Goal: Task Accomplishment & Management: Complete application form

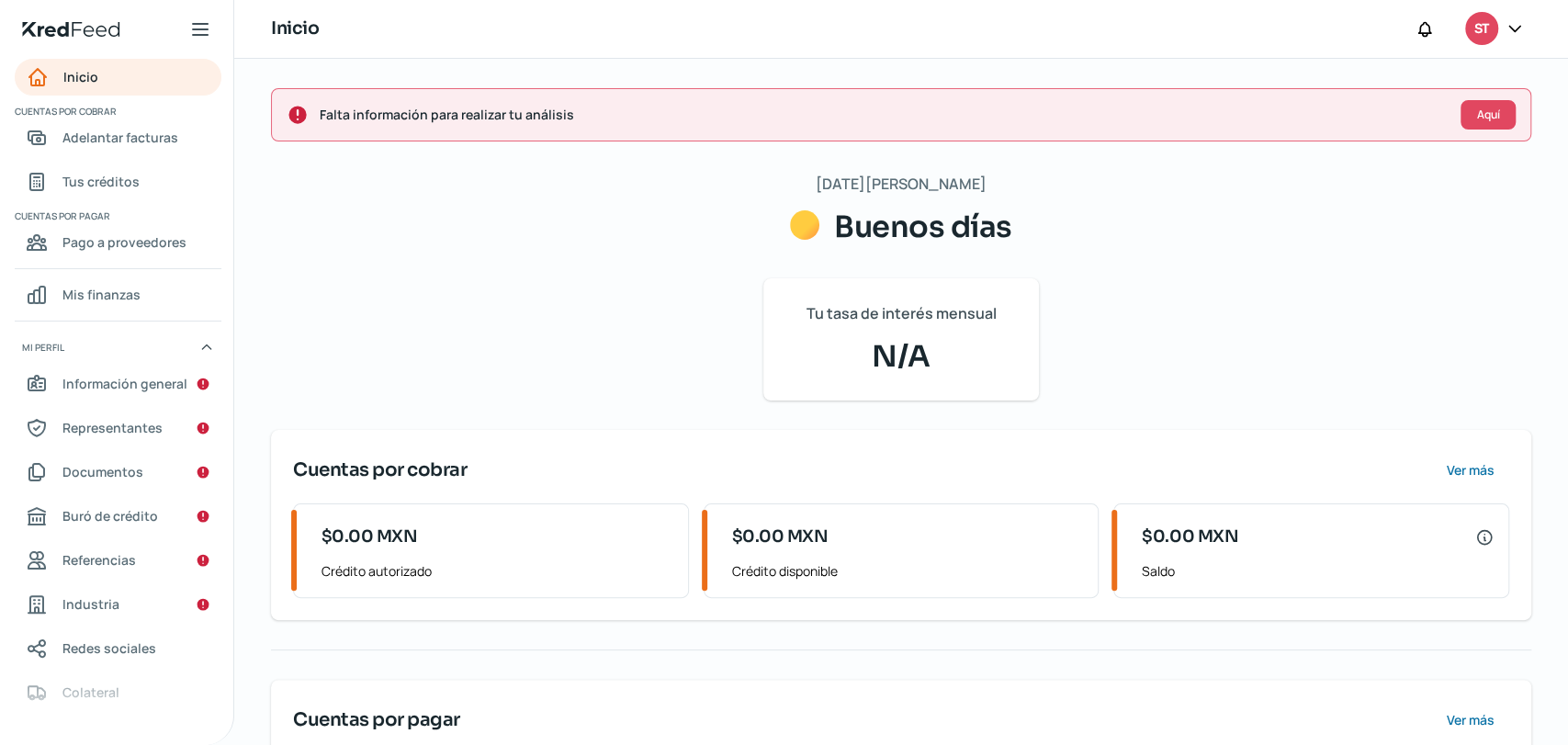
click at [883, 234] on span "Buenos días" at bounding box center [923, 227] width 178 height 37
click at [836, 371] on span "N/A" at bounding box center [900, 356] width 231 height 44
click at [1470, 103] on button "Aquí" at bounding box center [1488, 114] width 55 height 29
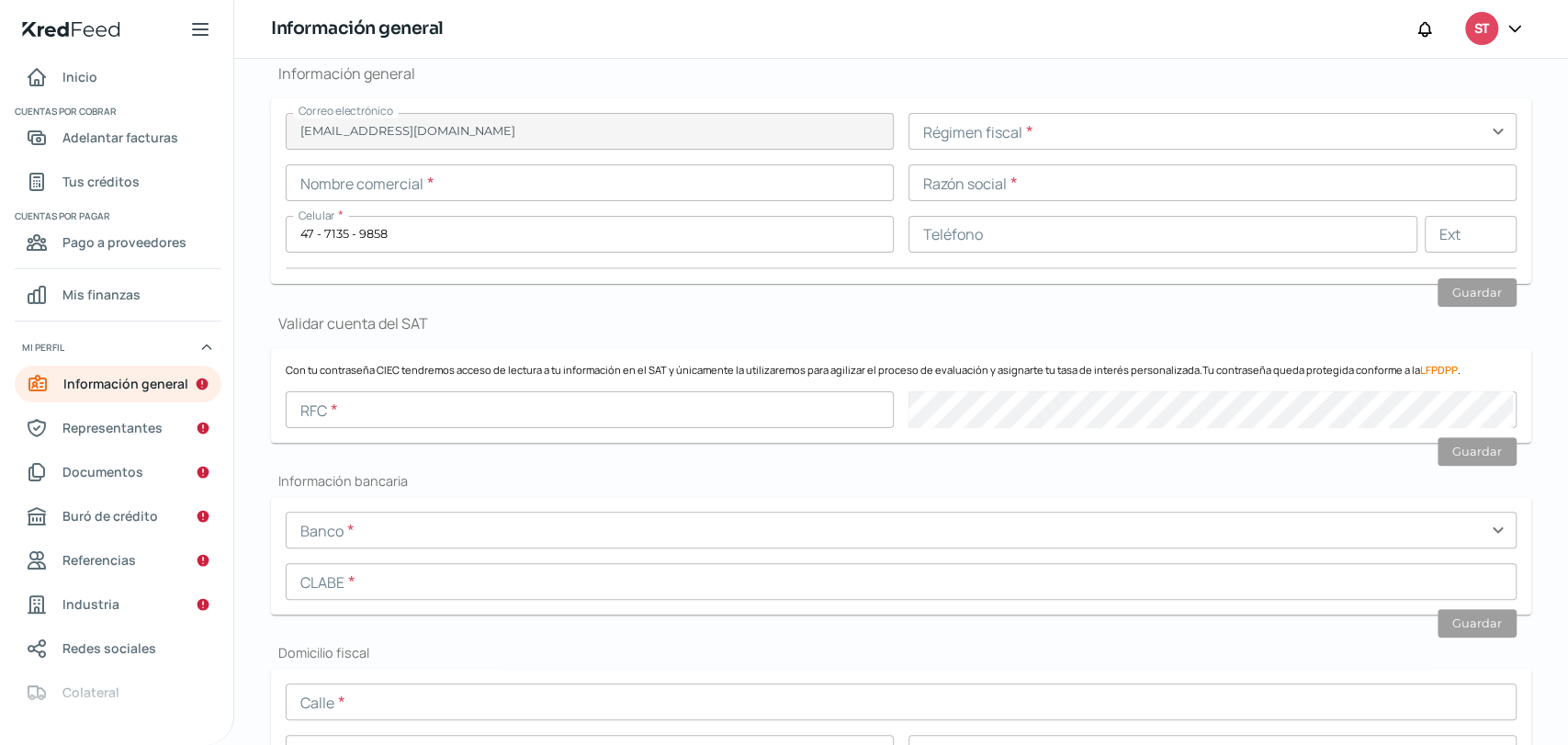
type input "[EMAIL_ADDRESS][DOMAIN_NAME]"
type input "47 - 7135 - 9858"
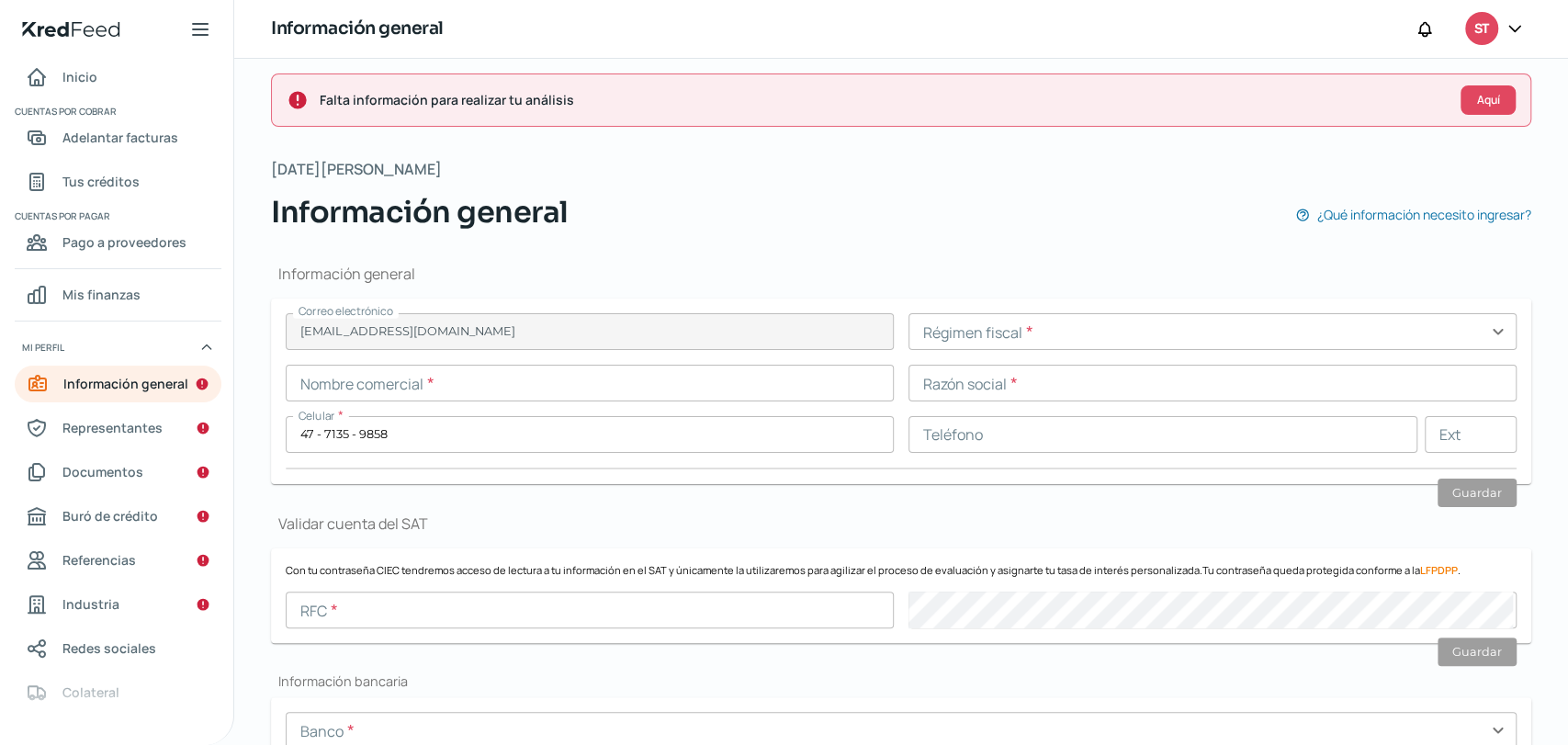
scroll to position [117, 0]
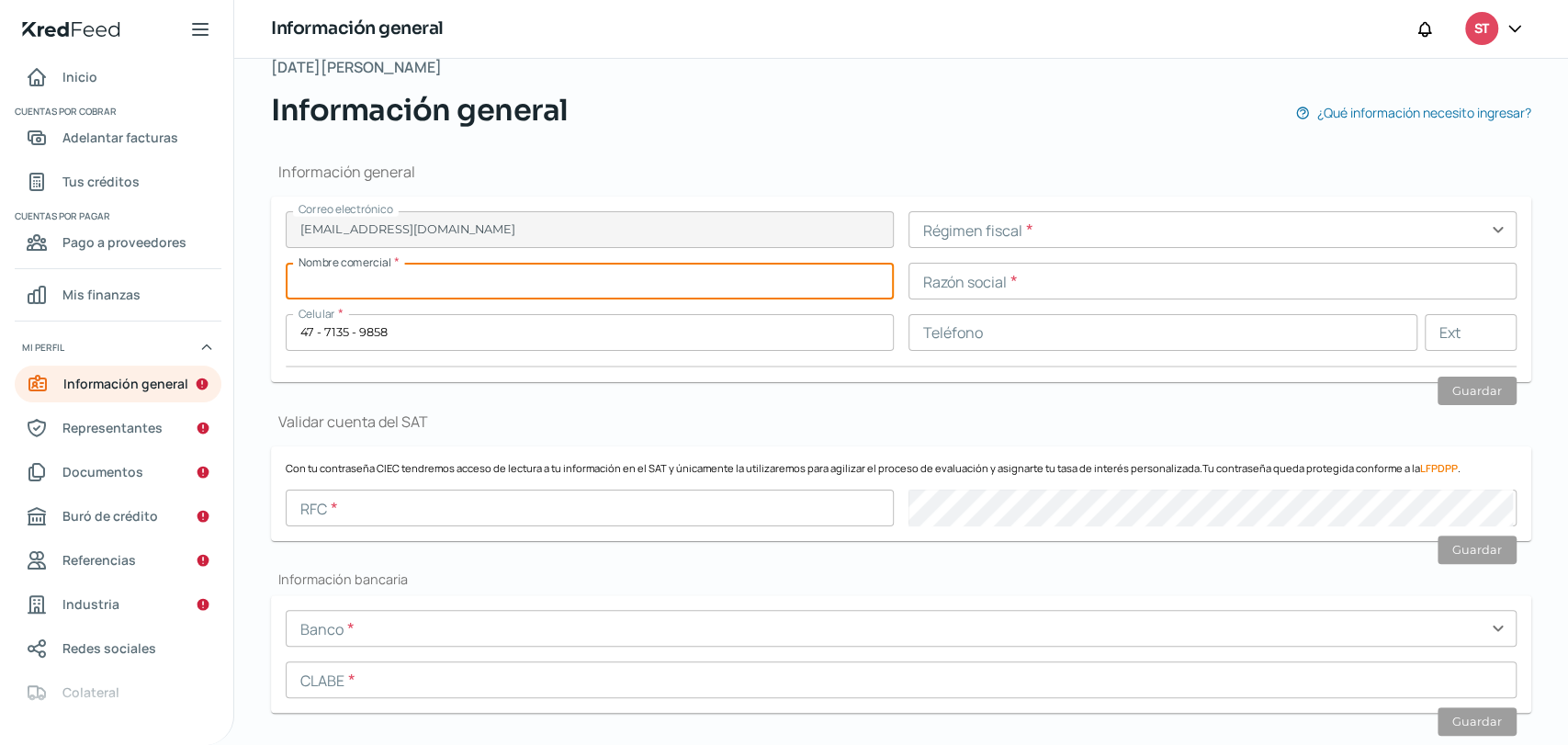
click at [518, 292] on input "text" at bounding box center [590, 281] width 608 height 37
type input "STRONGER SHOES"
click at [985, 226] on input "text" at bounding box center [1212, 229] width 608 height 37
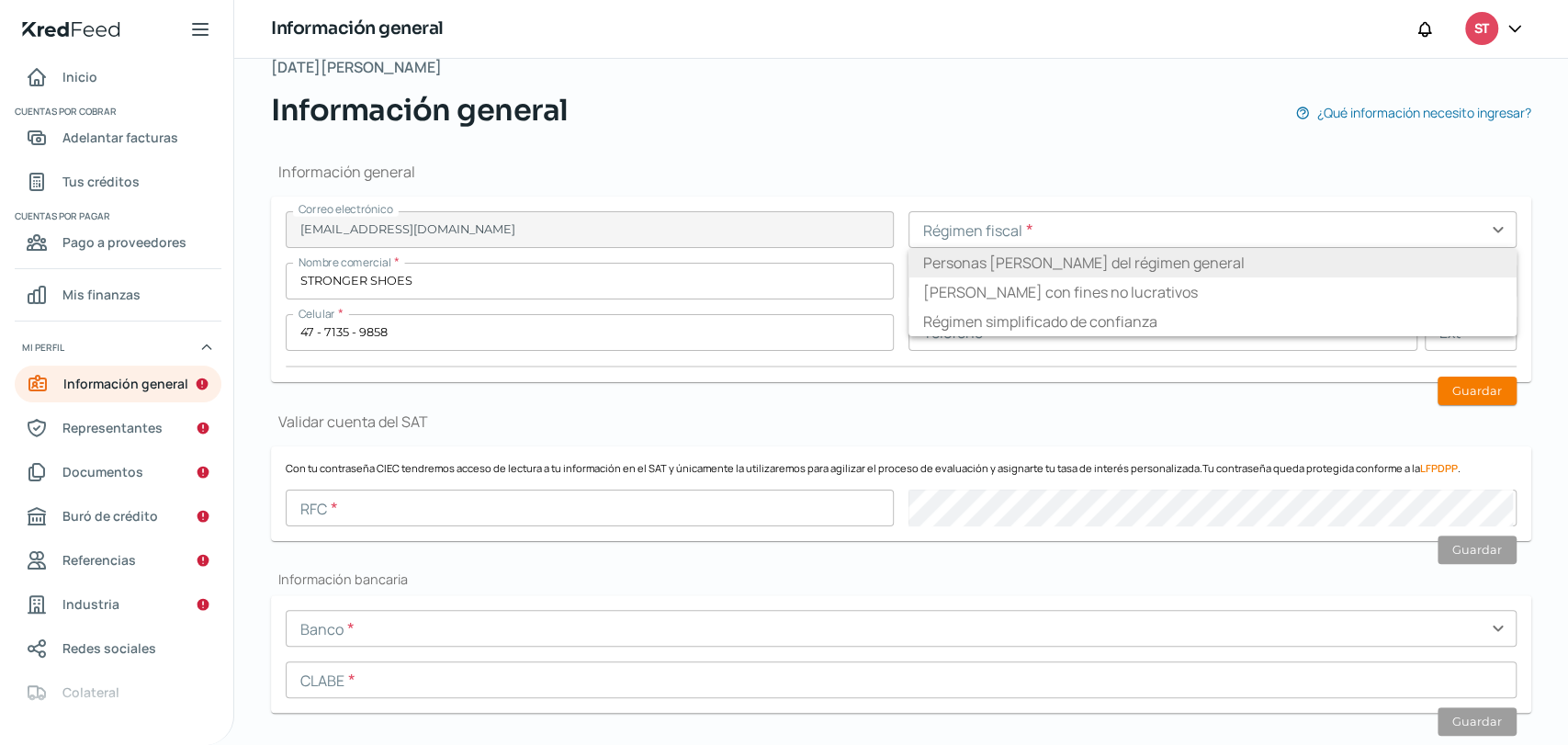
click at [985, 266] on li "Personas [PERSON_NAME] del régimen general" at bounding box center [1212, 262] width 608 height 29
type input "Personas [PERSON_NAME] del régimen general"
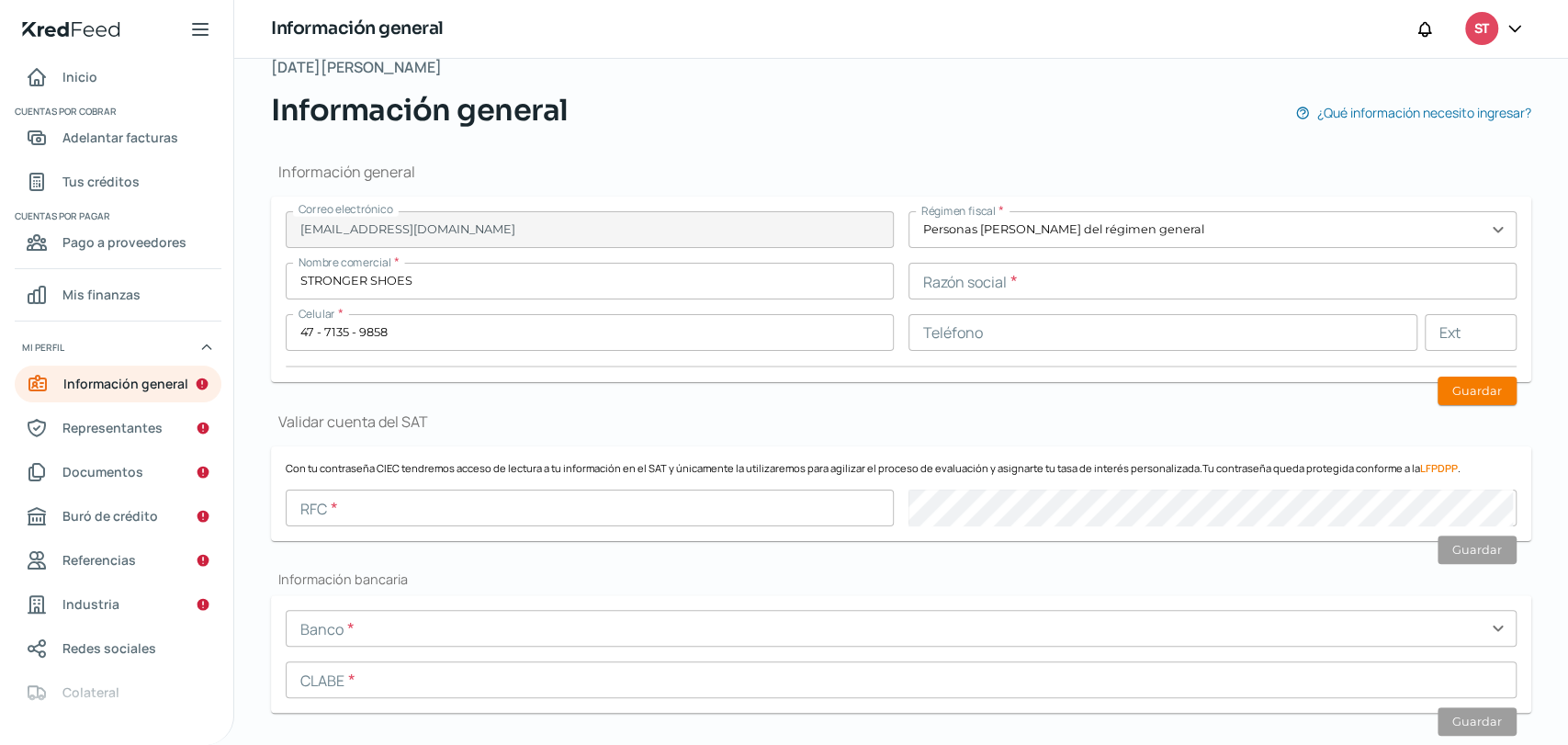
click at [986, 267] on input "text" at bounding box center [1212, 281] width 608 height 37
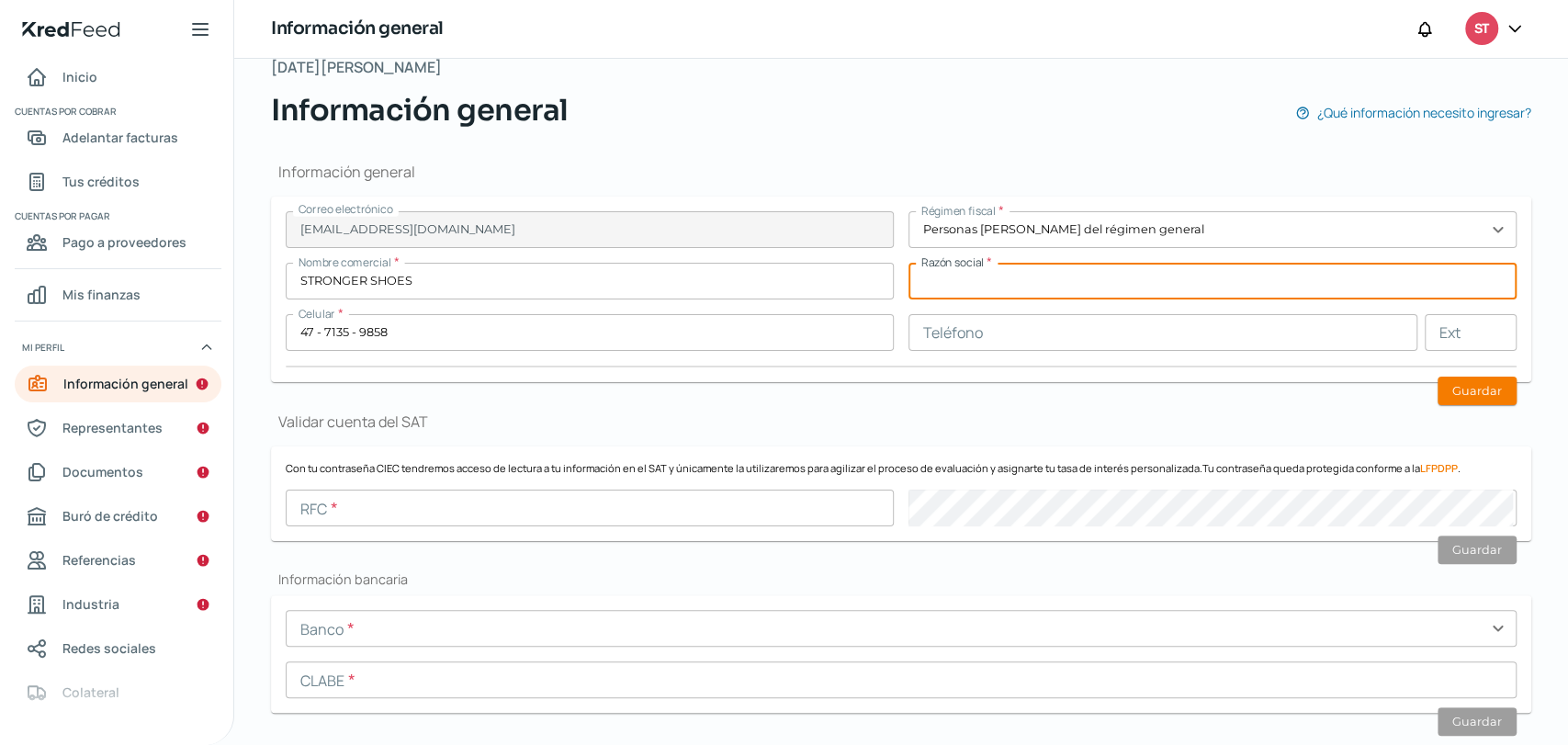
type input "STRONGER SHOES SA DE CV"
click at [987, 332] on input "text" at bounding box center [1162, 332] width 509 height 37
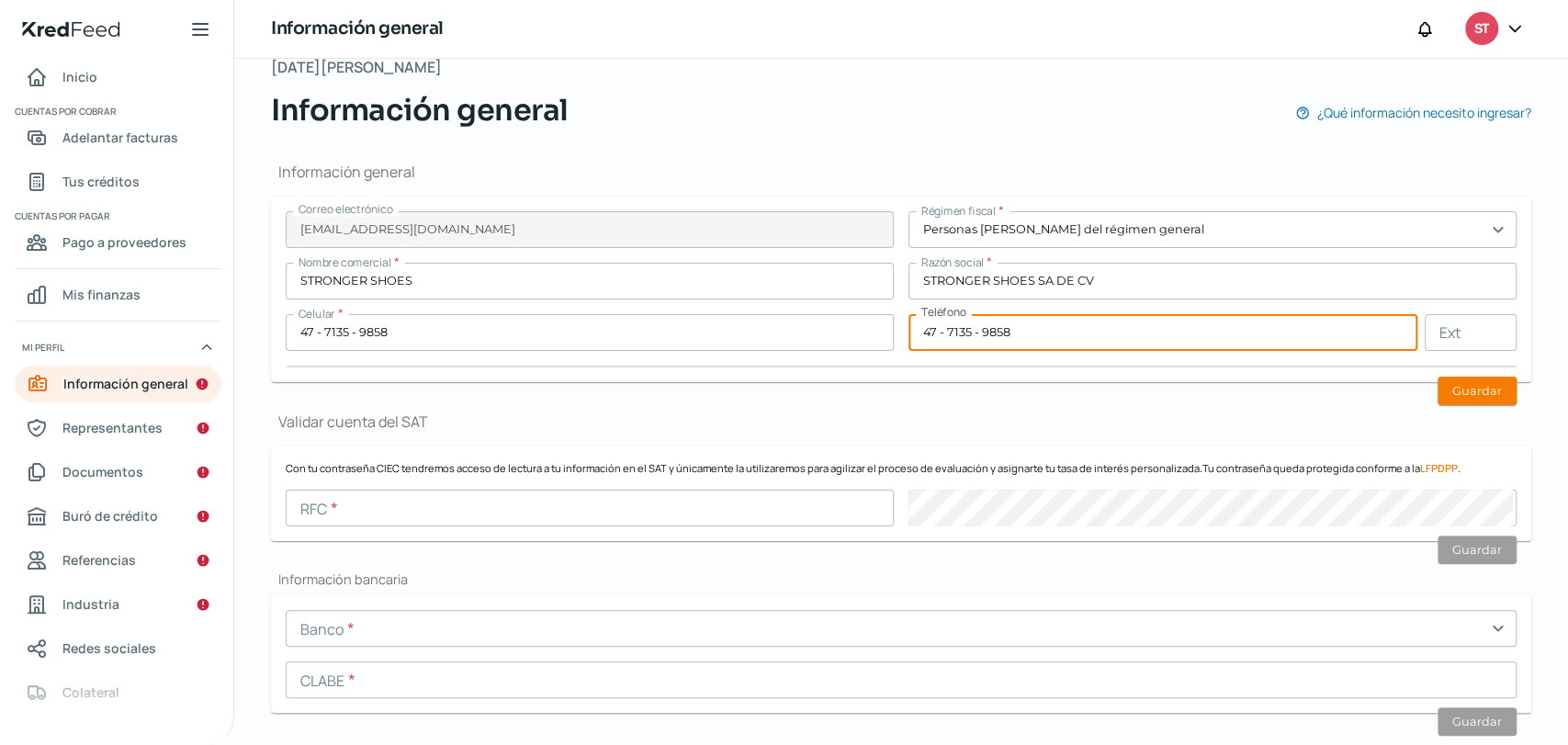
type input "47 - 7135 - 9858"
click at [987, 356] on div "Correo electrónico strongerlmx@gmail.com Régimen fiscal * Personas morales del …" at bounding box center [901, 289] width 1231 height 156
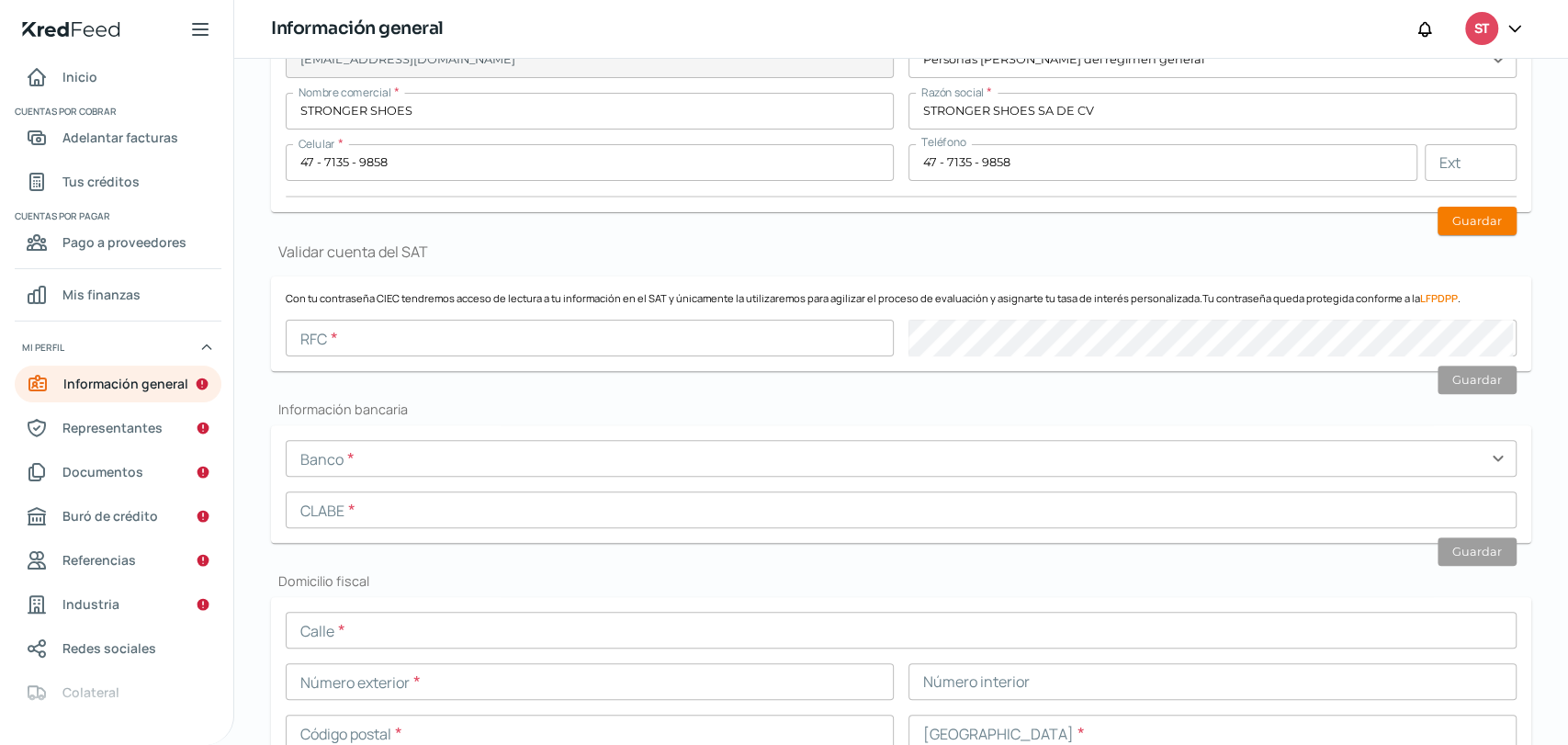
scroll to position [321, 0]
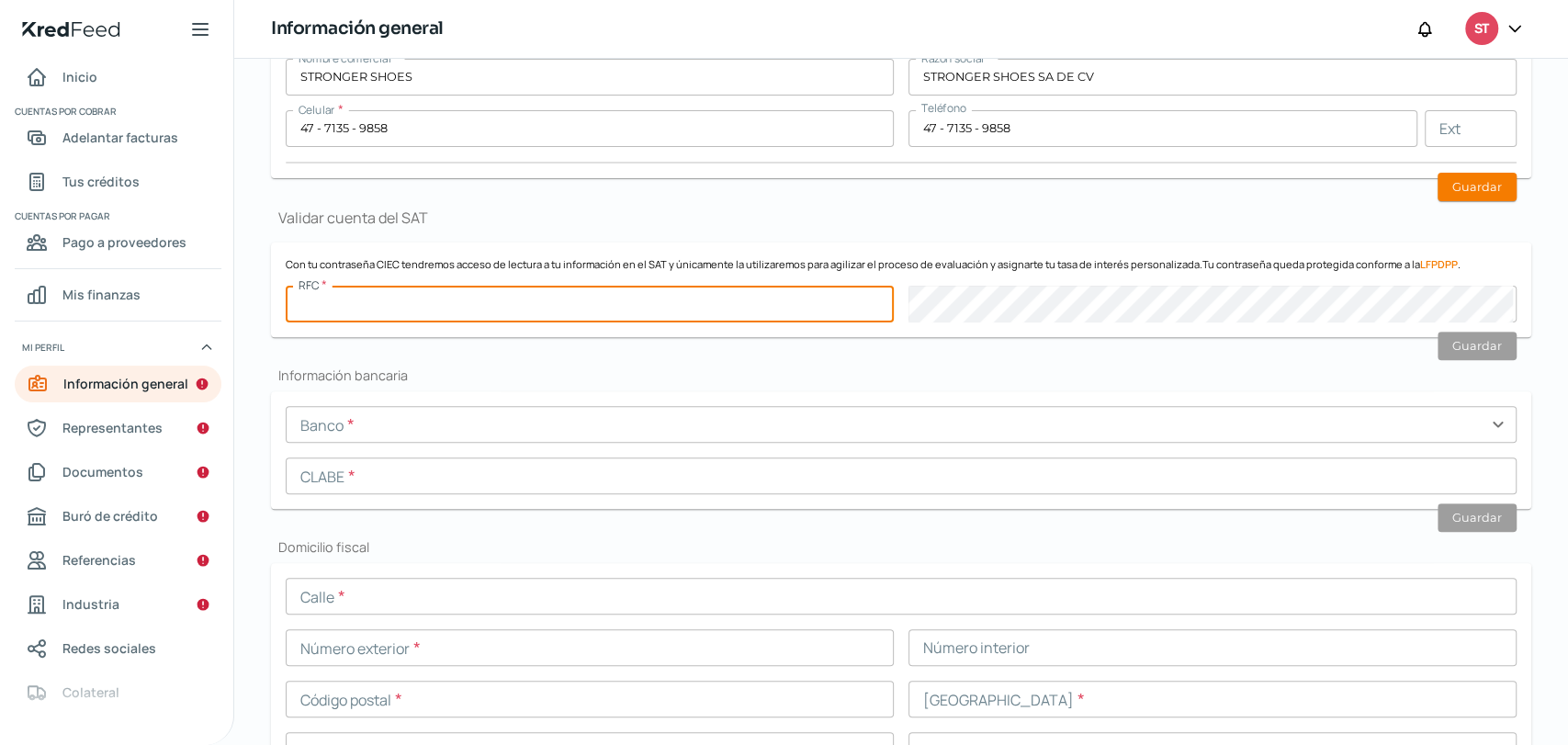
click at [413, 308] on input "text" at bounding box center [590, 304] width 608 height 37
type input "SSH200708N65"
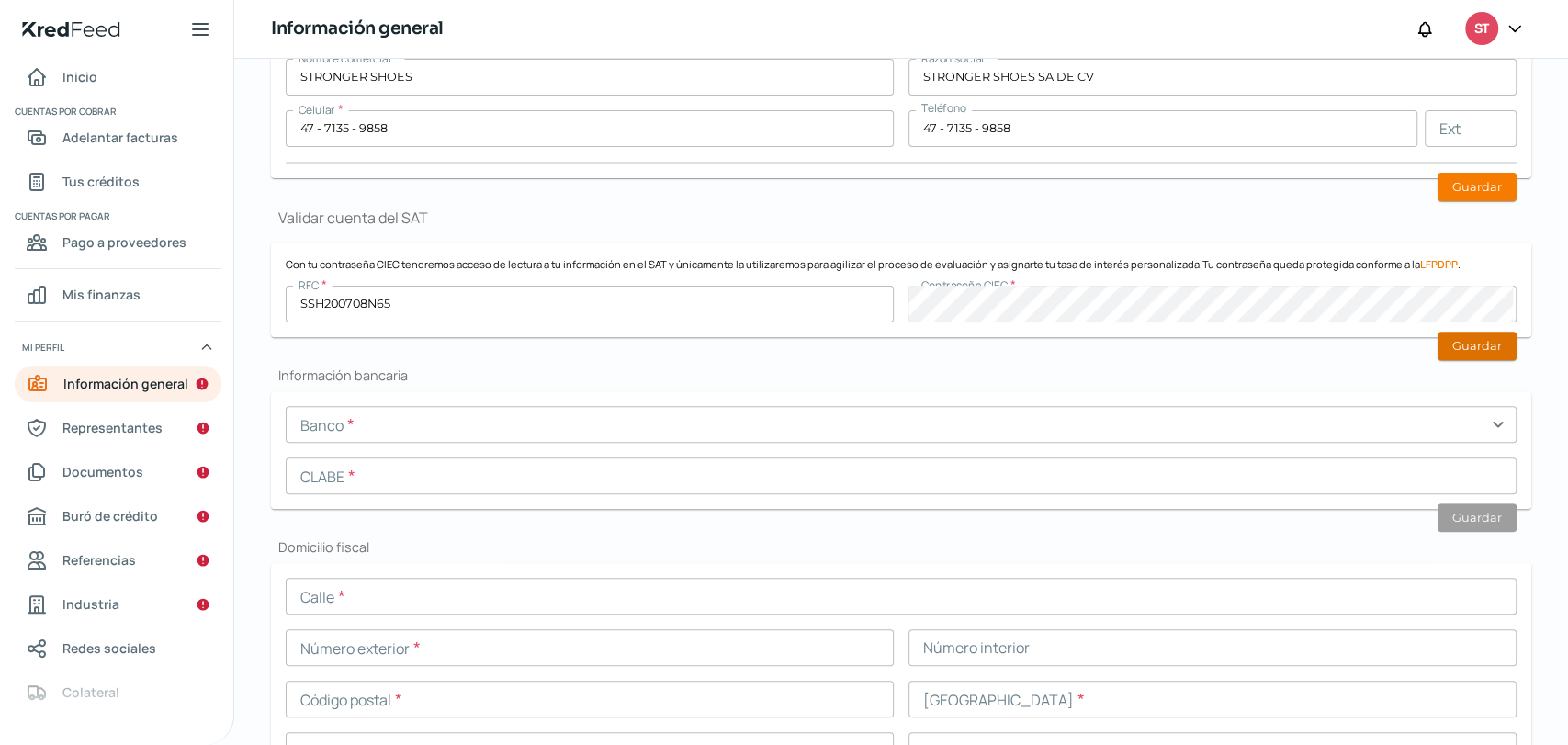
click at [1461, 332] on button "Guardar" at bounding box center [1477, 346] width 79 height 28
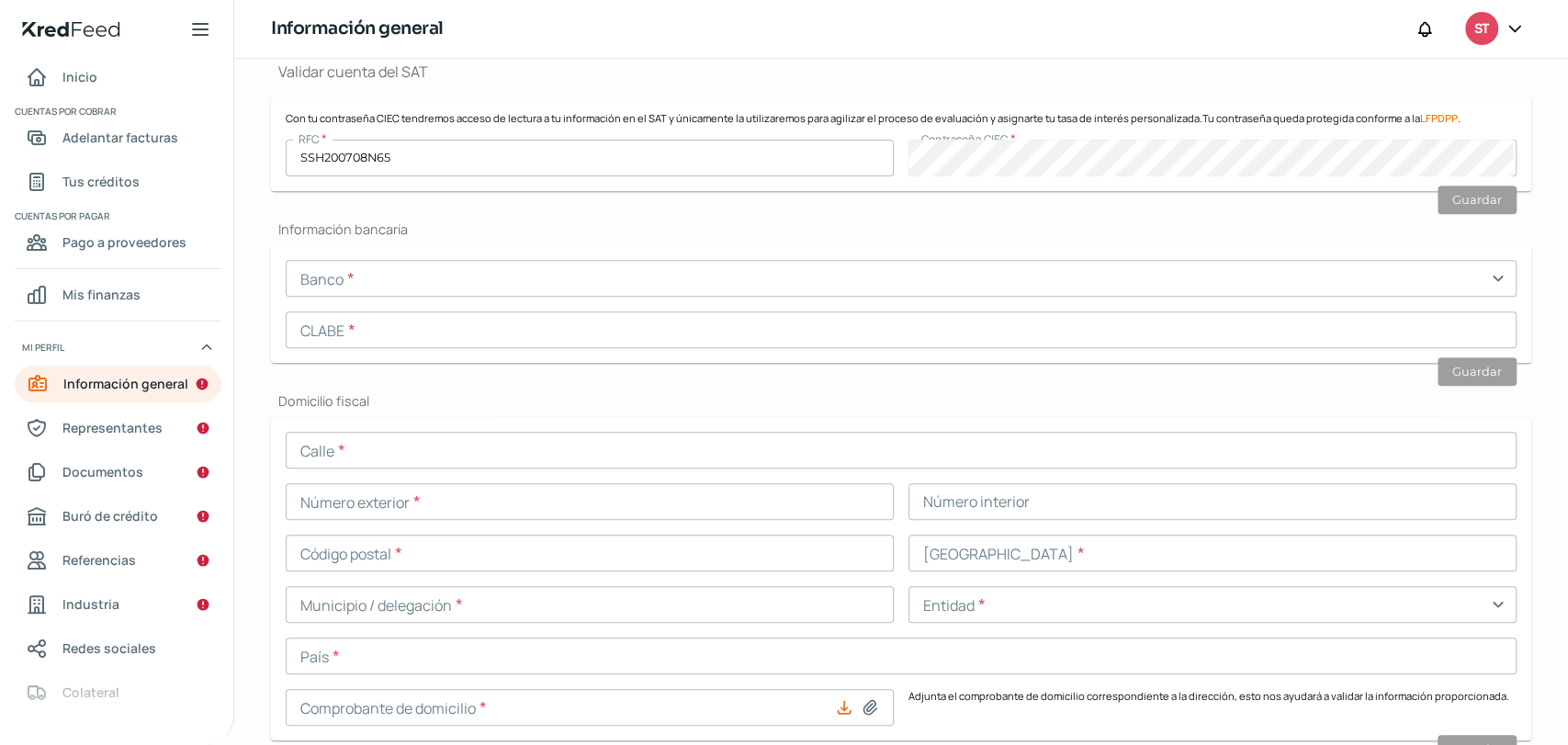
scroll to position [525, 0]
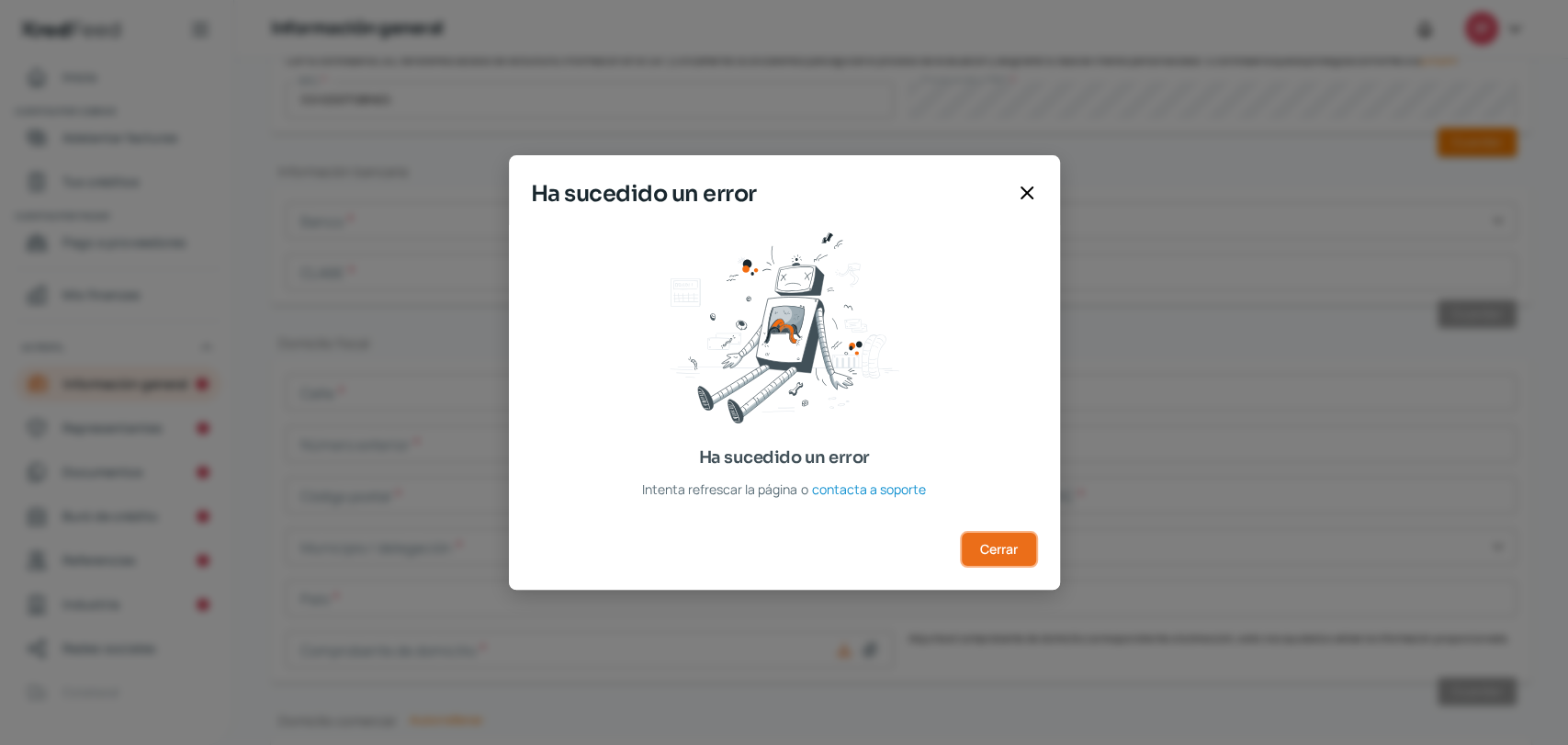
click at [986, 543] on span "Cerrar" at bounding box center [999, 549] width 38 height 13
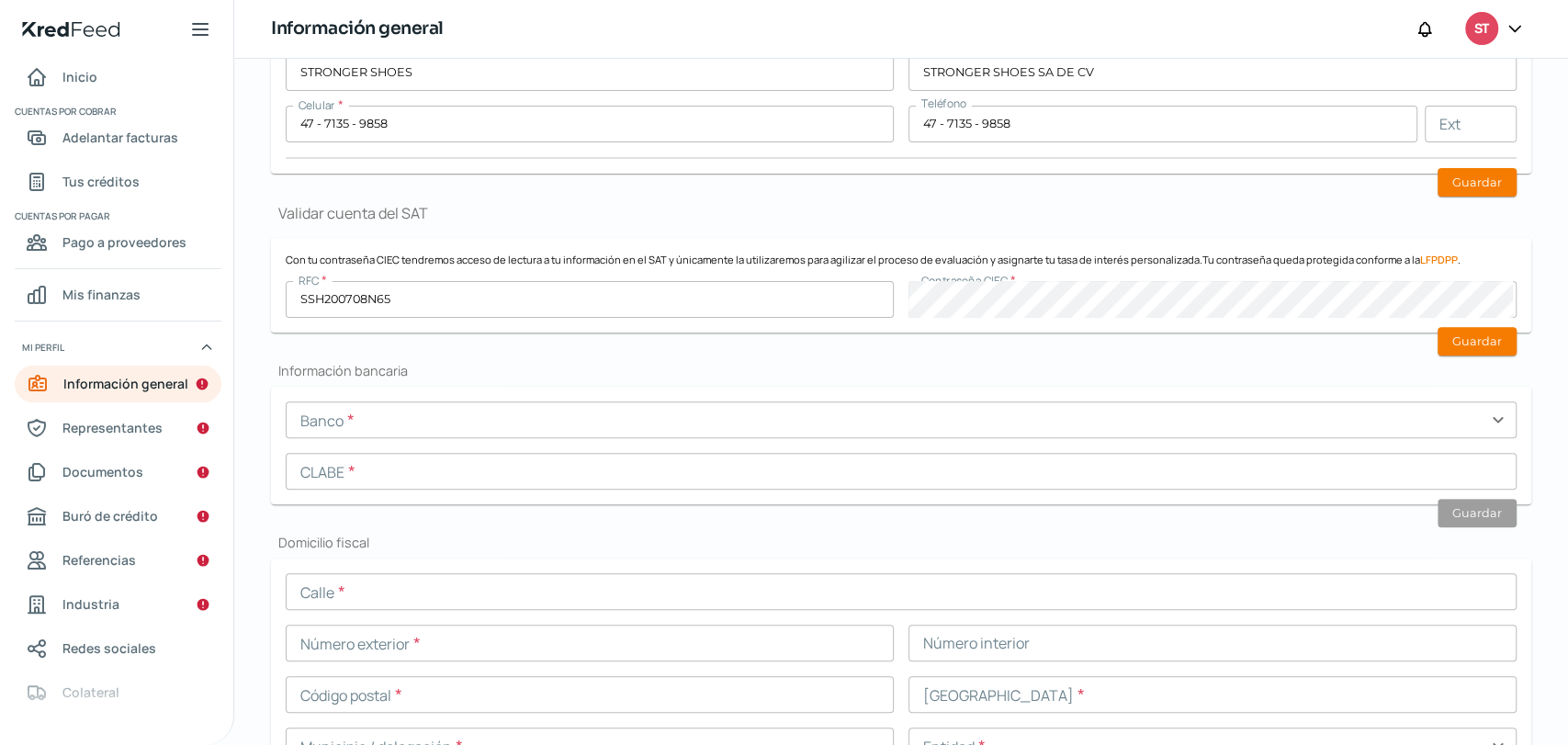
scroll to position [321, 0]
click at [1497, 348] on button "Guardar" at bounding box center [1477, 346] width 79 height 28
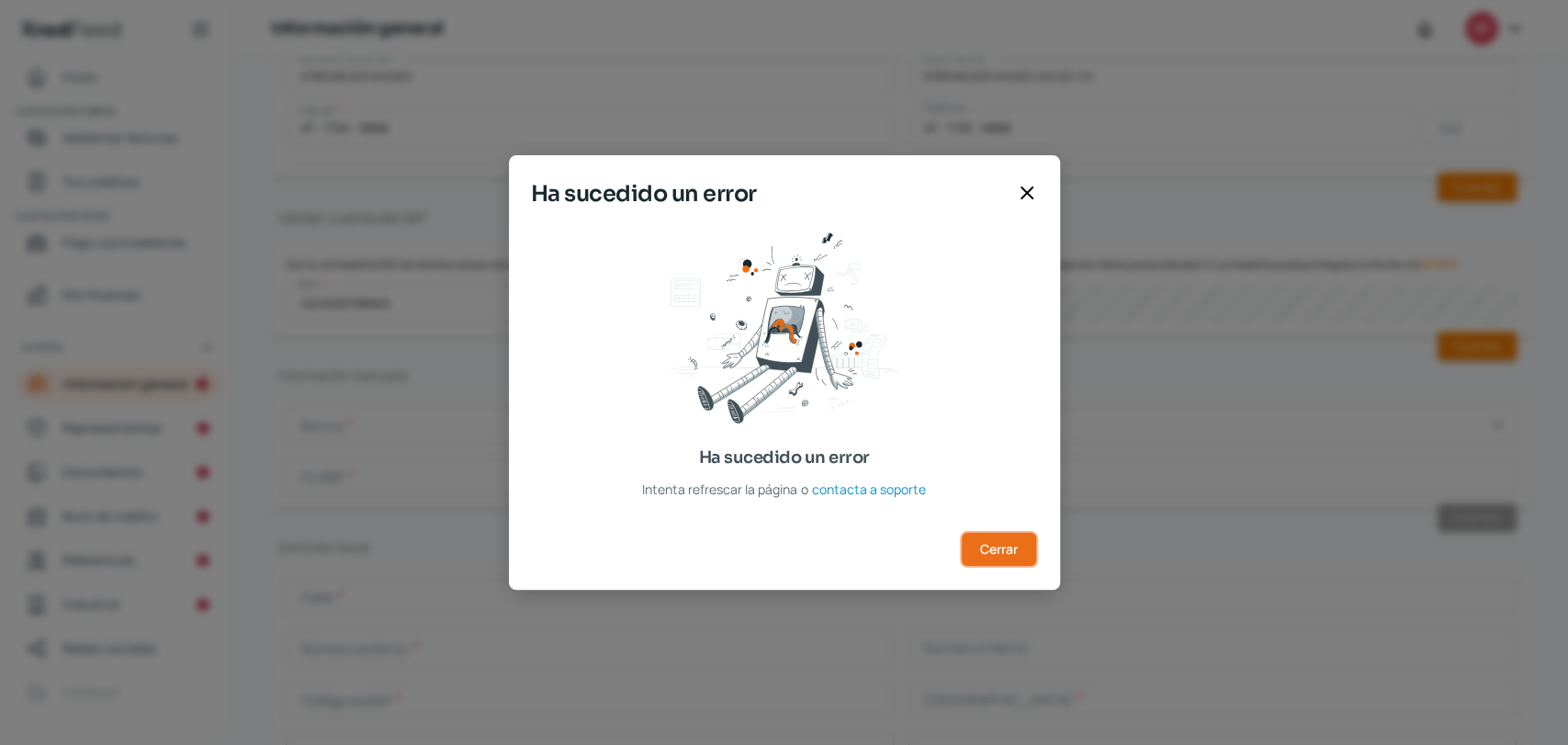
click at [989, 543] on span "Cerrar" at bounding box center [999, 549] width 38 height 13
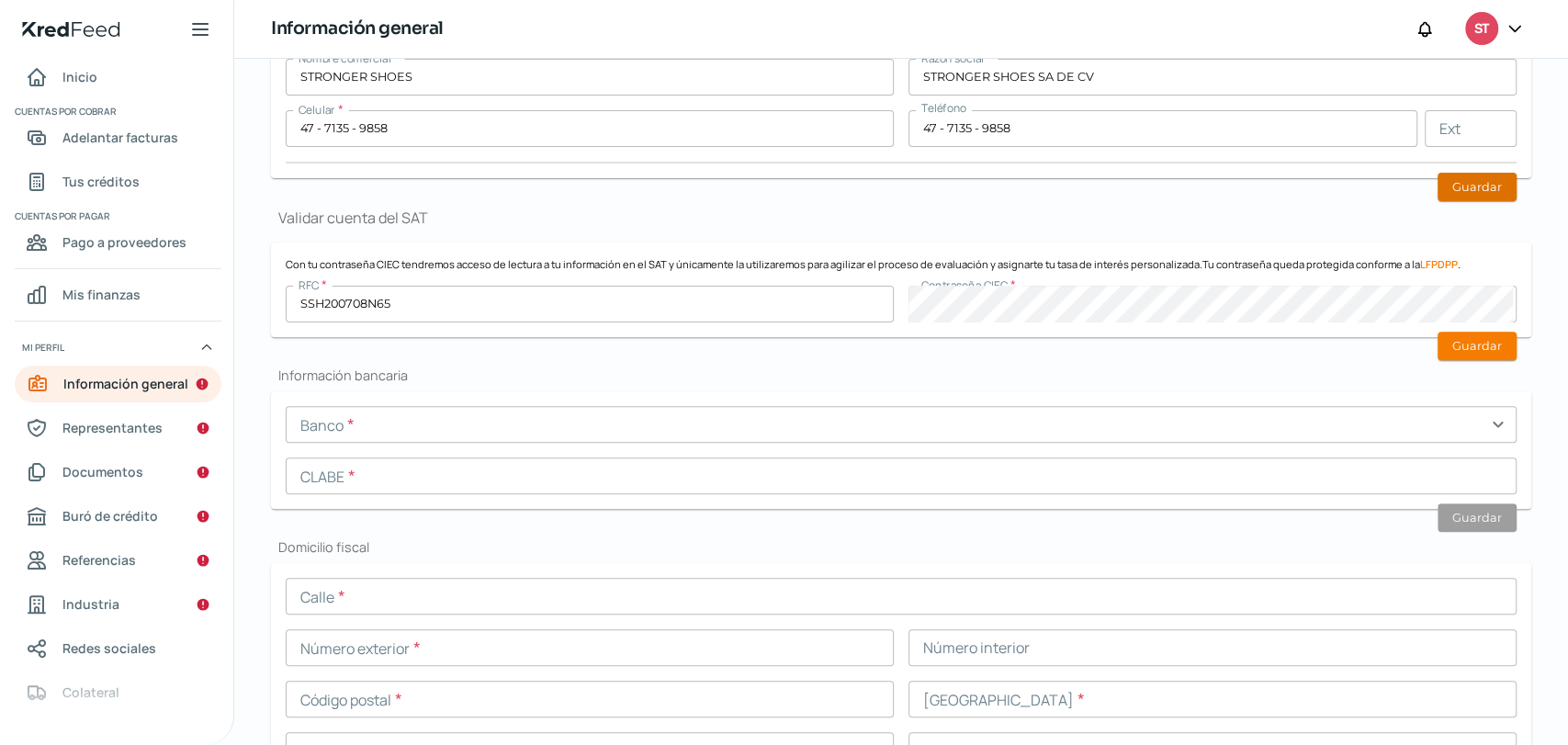
click at [1468, 185] on button "Guardar" at bounding box center [1477, 187] width 79 height 28
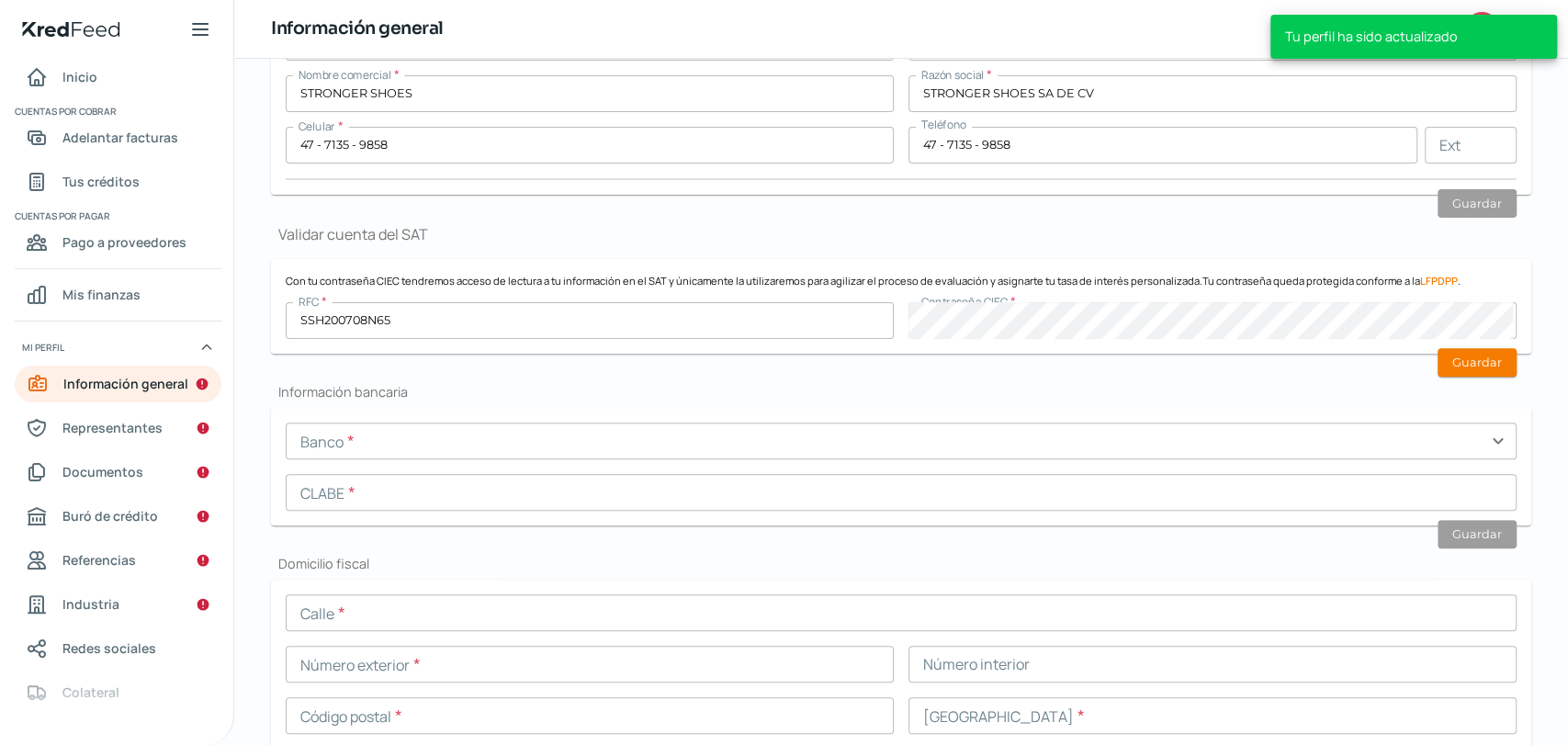
scroll to position [306, 0]
click at [671, 289] on form "Con tu contraseña CIEC tendremos acceso de lectura a tu información en el SAT y…" at bounding box center [901, 304] width 1260 height 95
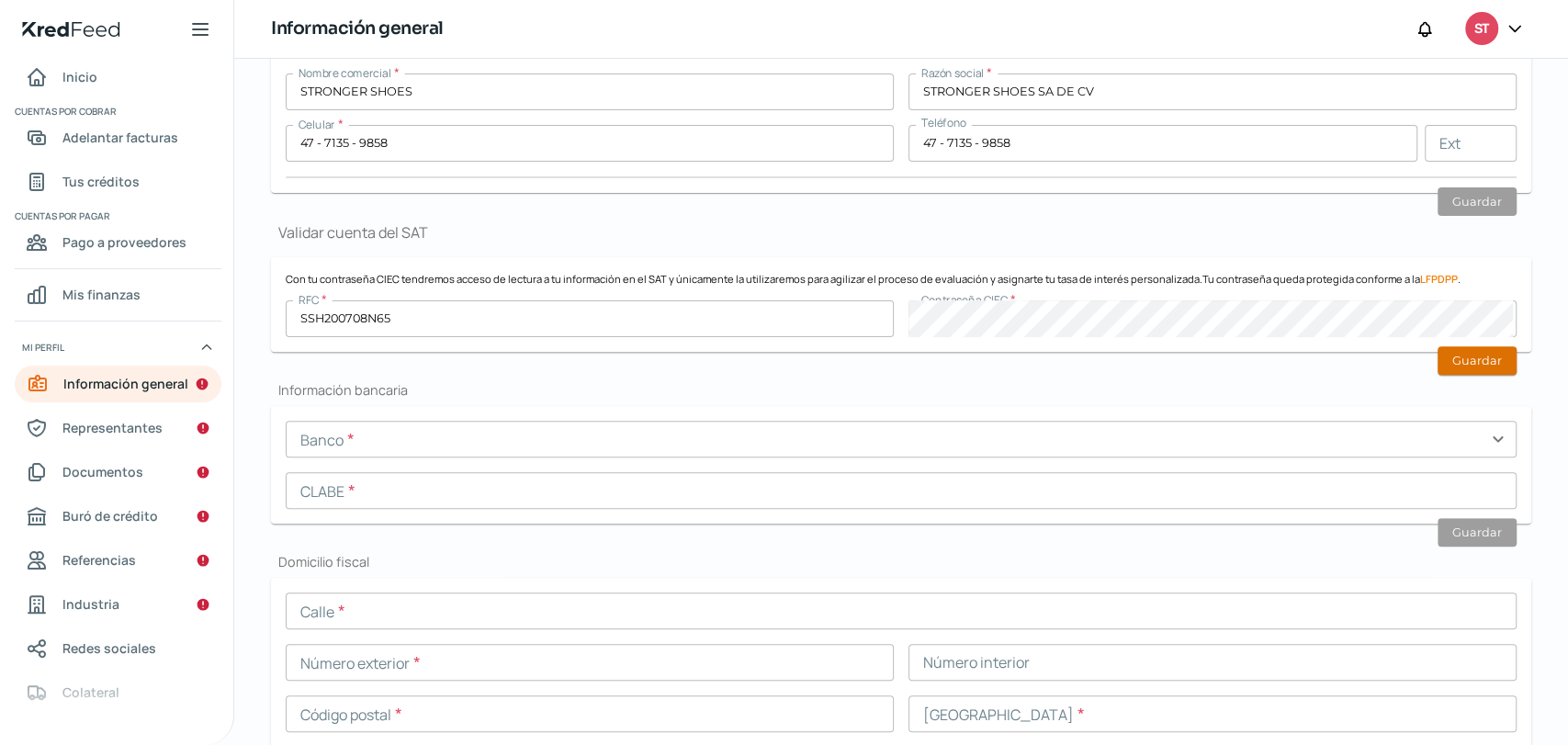
click at [1440, 356] on button "Guardar" at bounding box center [1477, 360] width 79 height 28
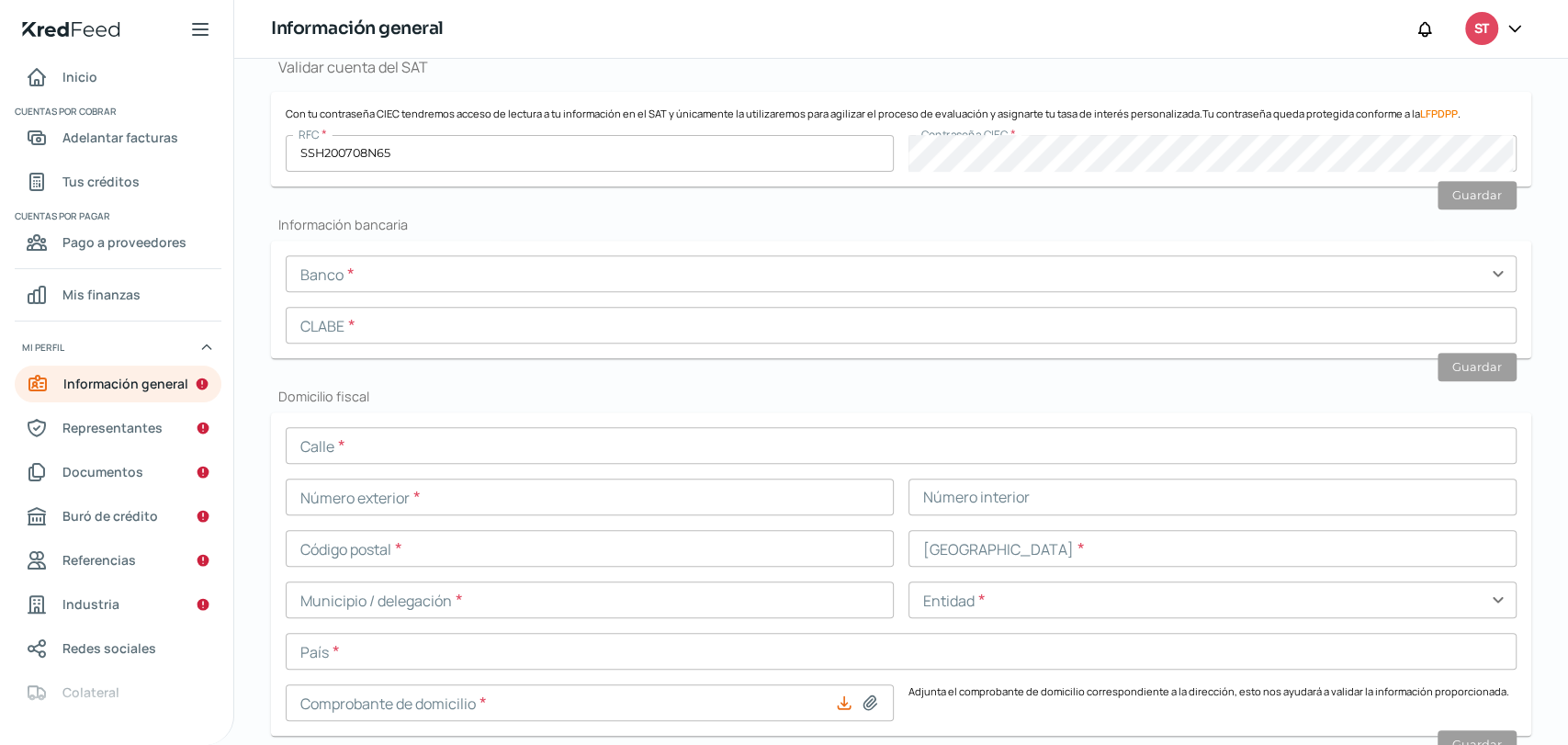
scroll to position [510, 0]
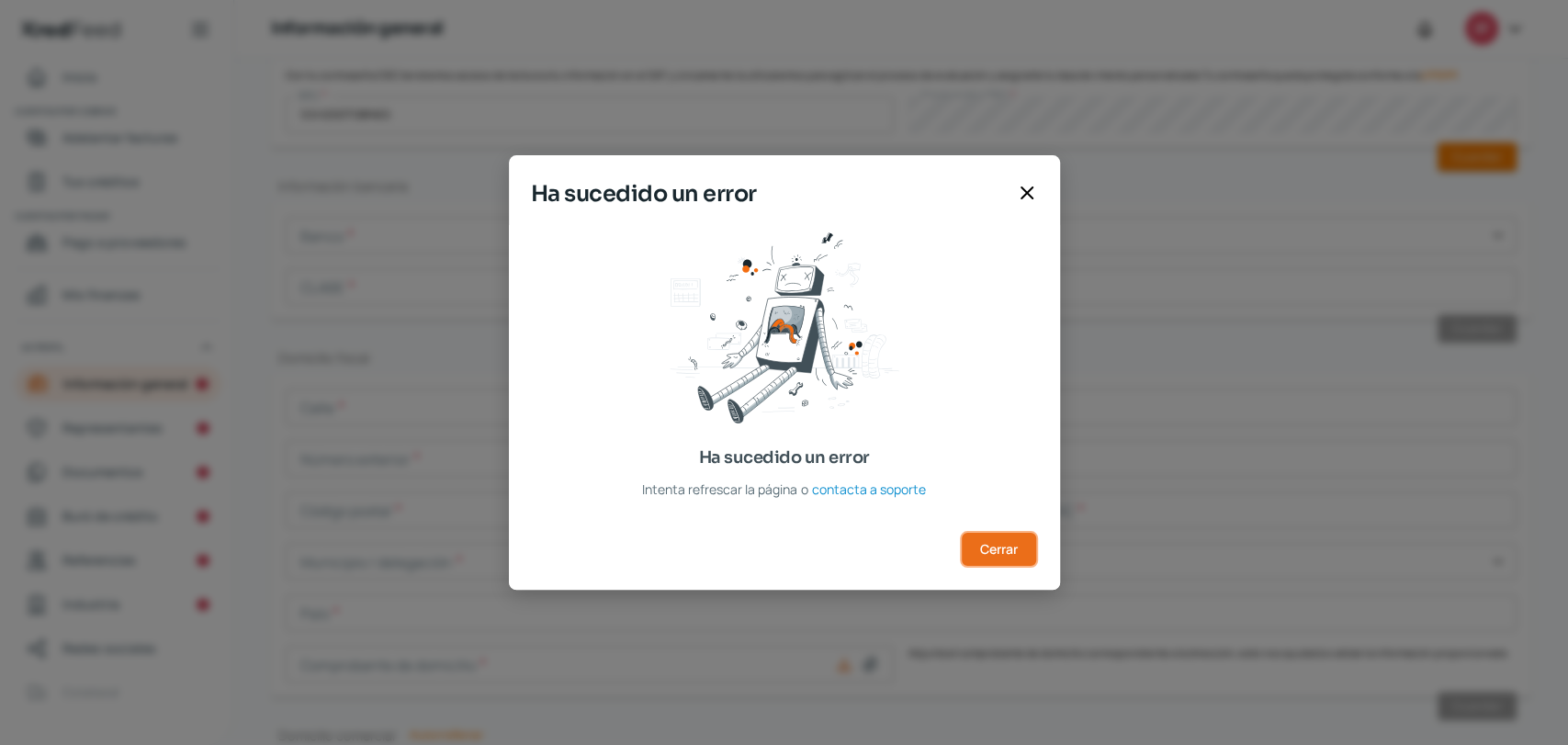
click at [972, 534] on button "Cerrar" at bounding box center [999, 549] width 78 height 37
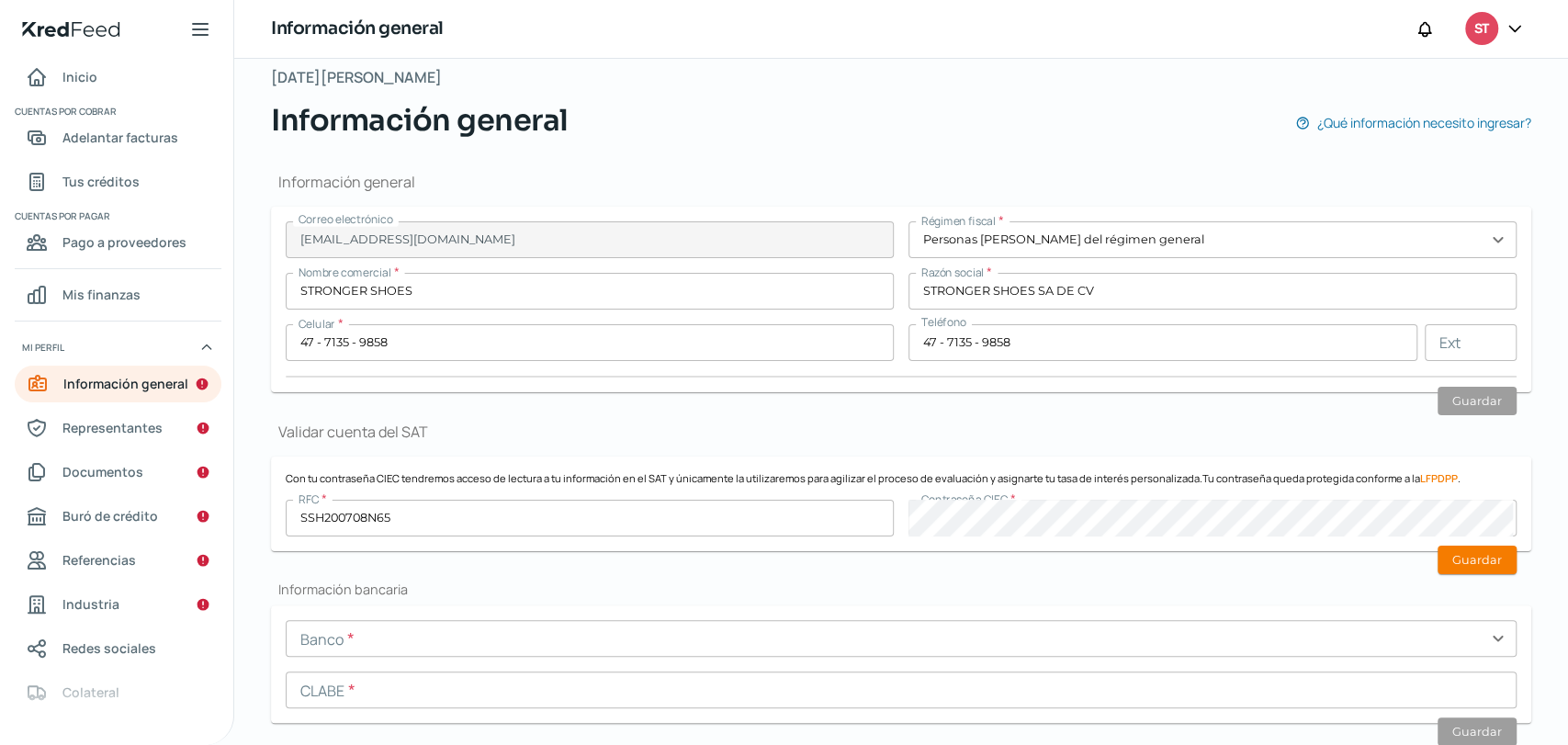
scroll to position [102, 0]
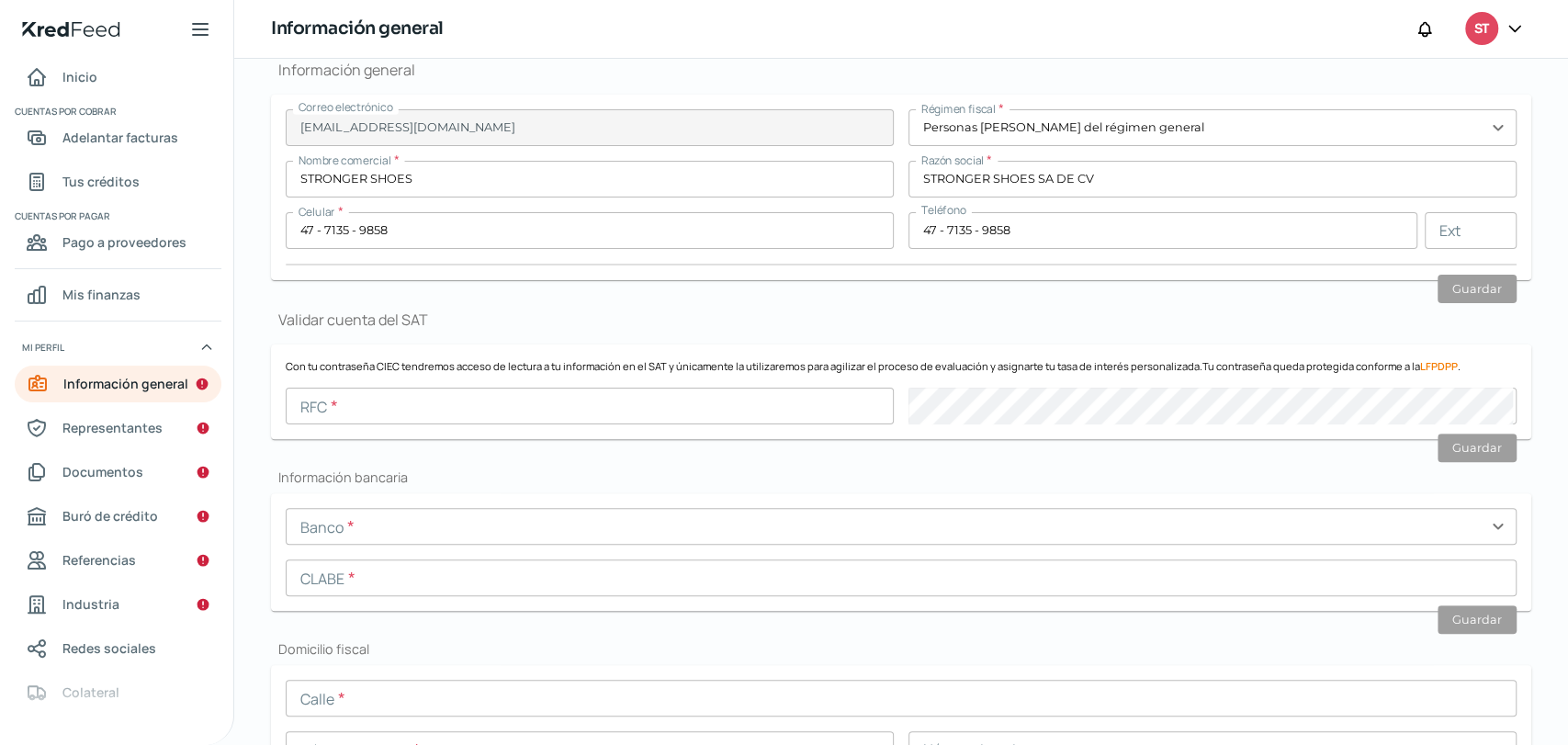
type input "[EMAIL_ADDRESS][DOMAIN_NAME]"
type input "Personas [PERSON_NAME] del régimen general"
type input "STRONGER SHOES"
type input "47 - 7135 - 9858"
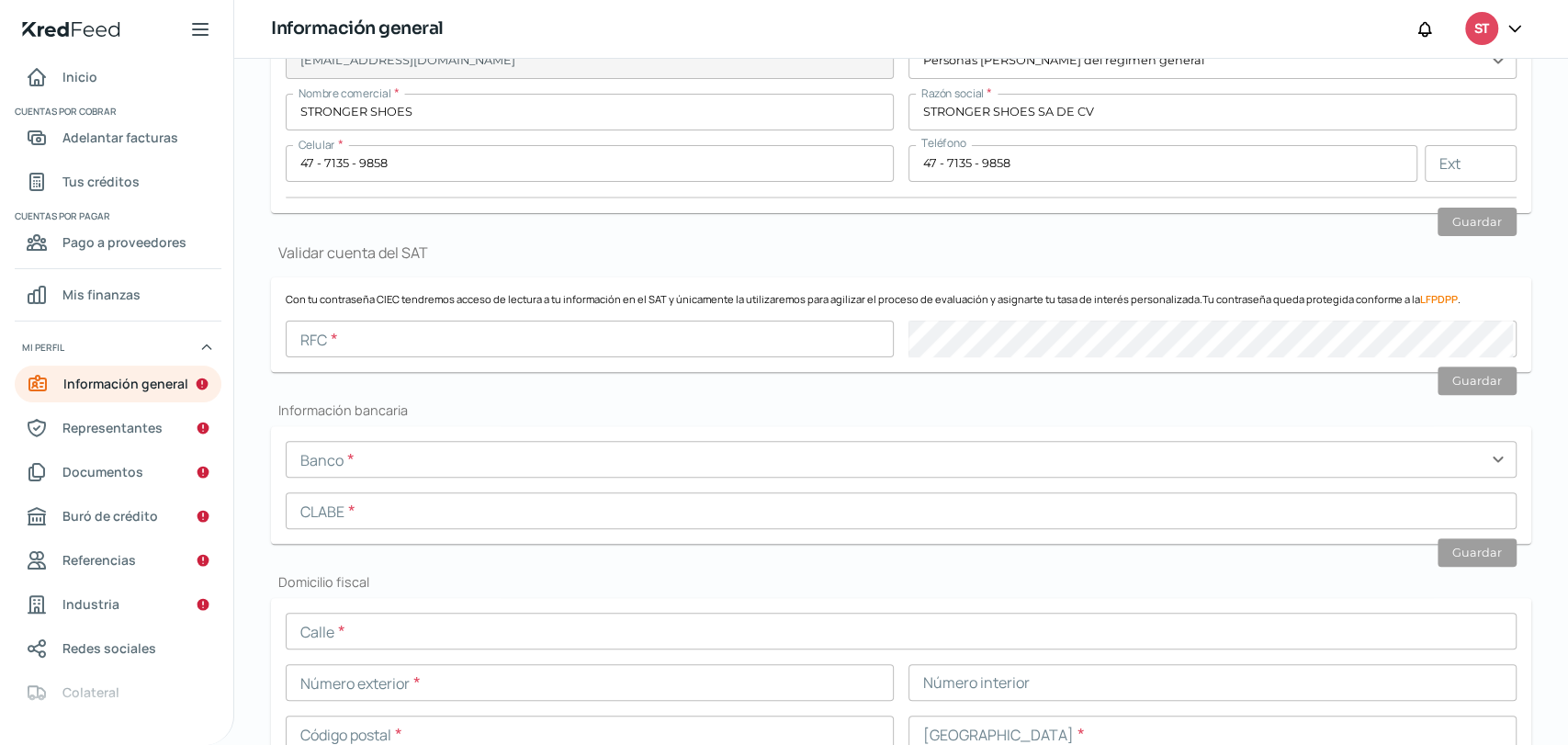
scroll to position [321, 0]
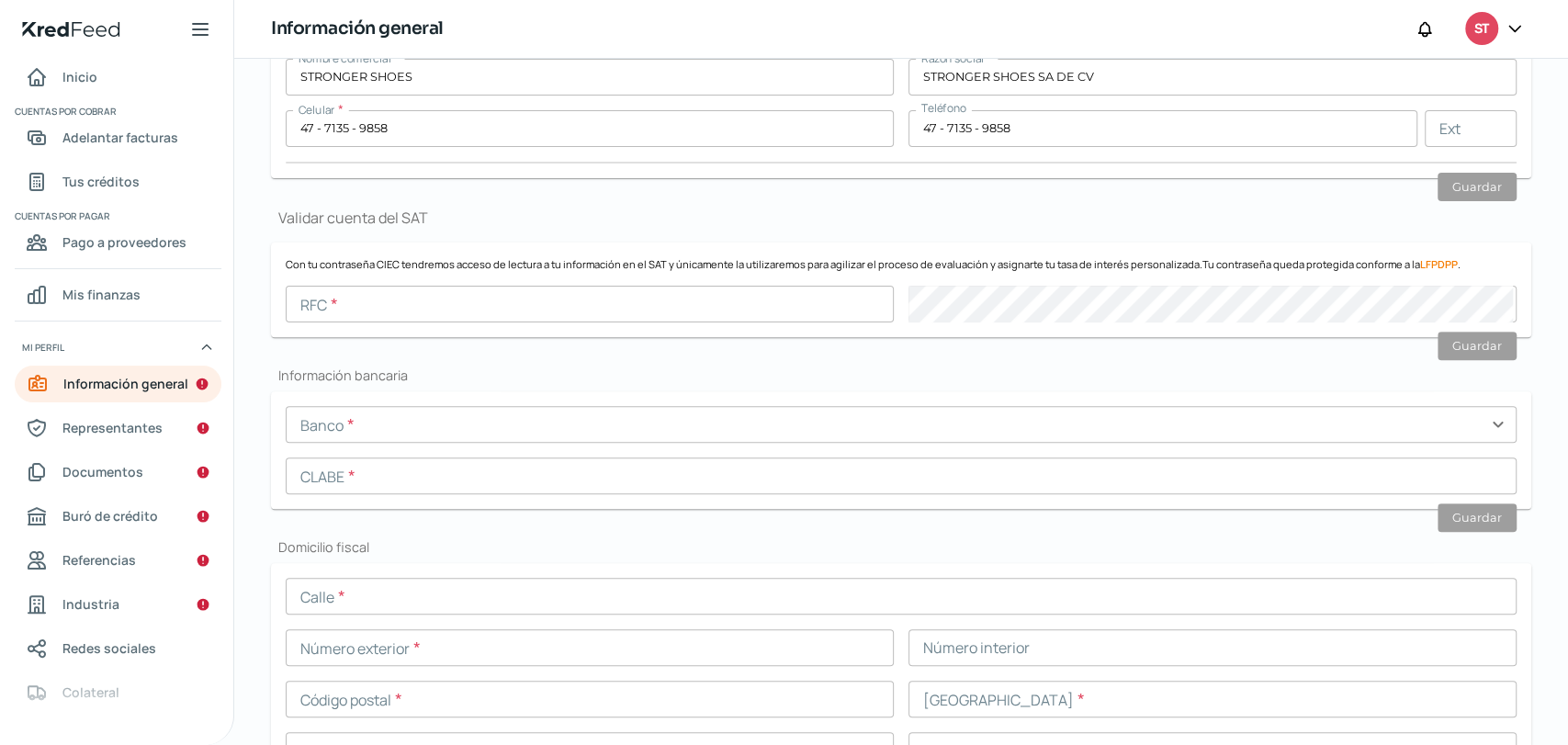
click at [648, 298] on input "text" at bounding box center [590, 304] width 608 height 37
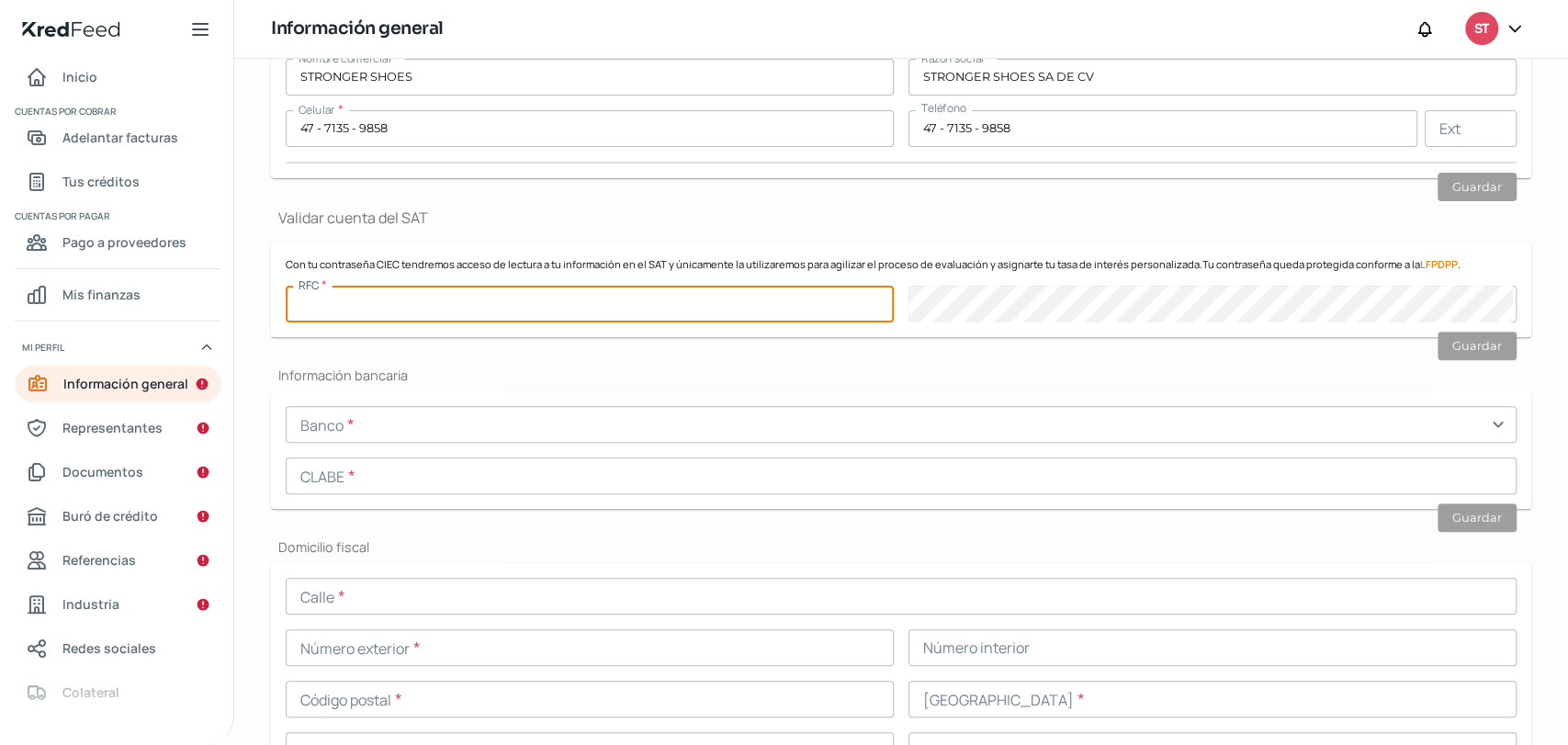
type input "SSH200708N65"
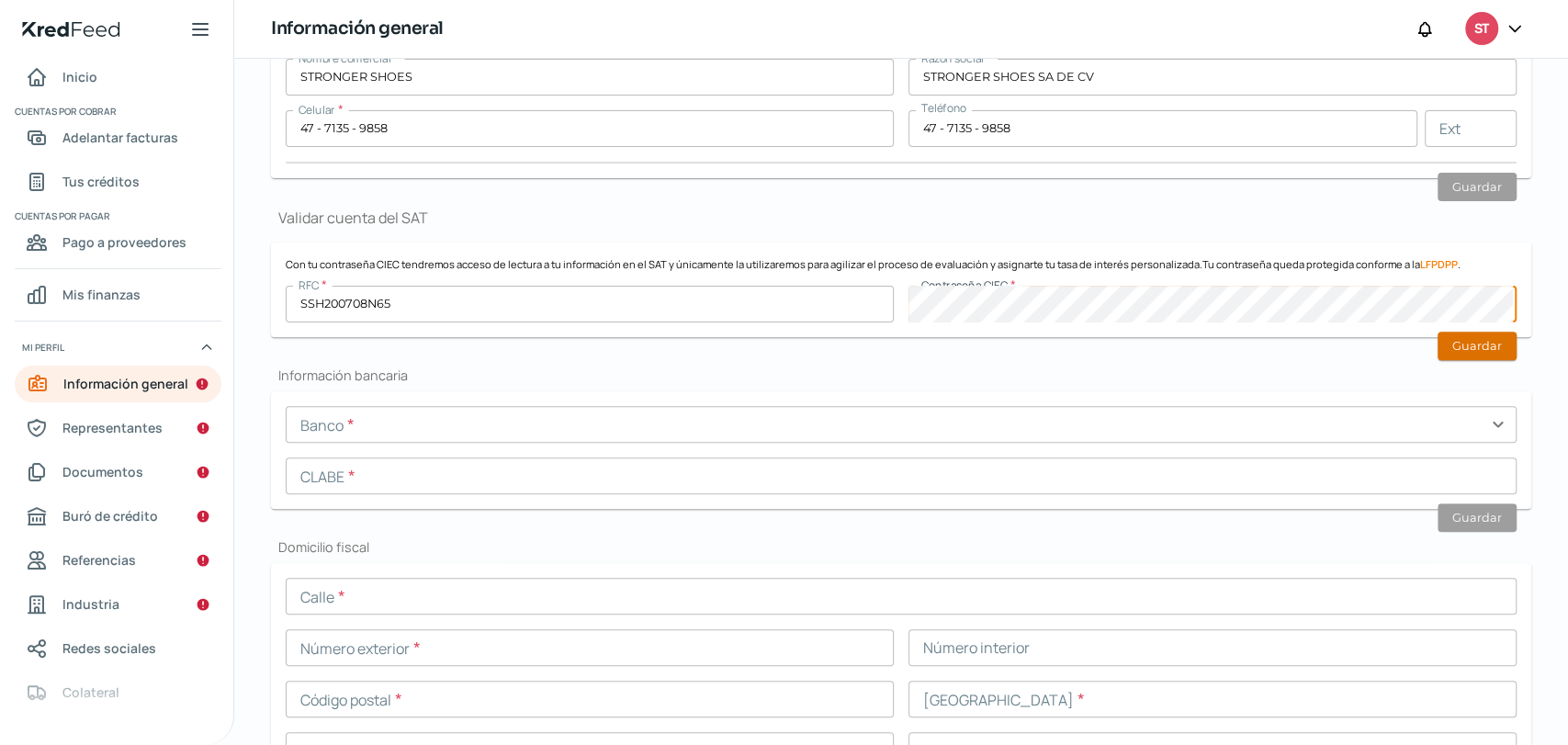
click at [1462, 345] on button "Guardar" at bounding box center [1477, 346] width 79 height 28
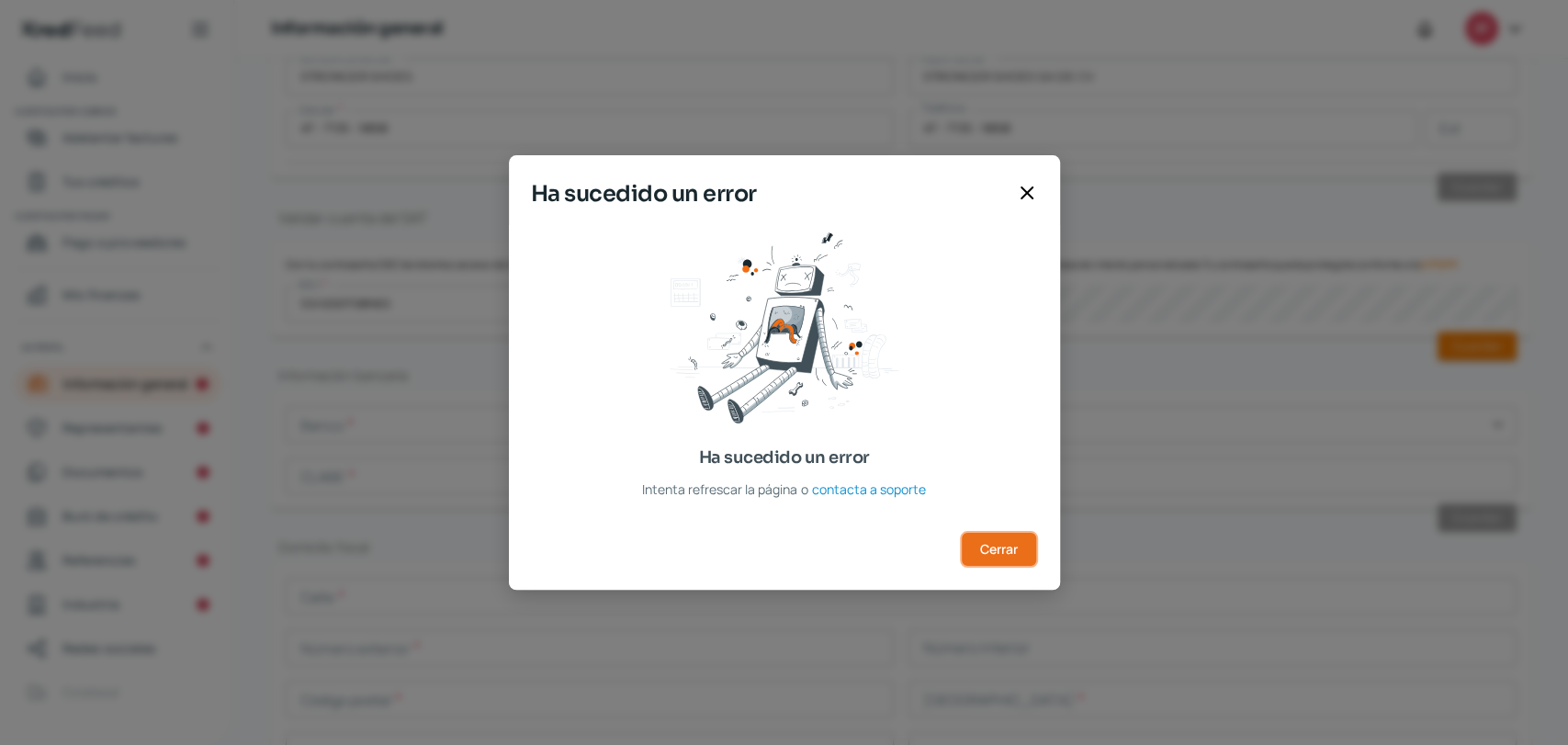
click at [985, 559] on button "Cerrar" at bounding box center [999, 549] width 78 height 37
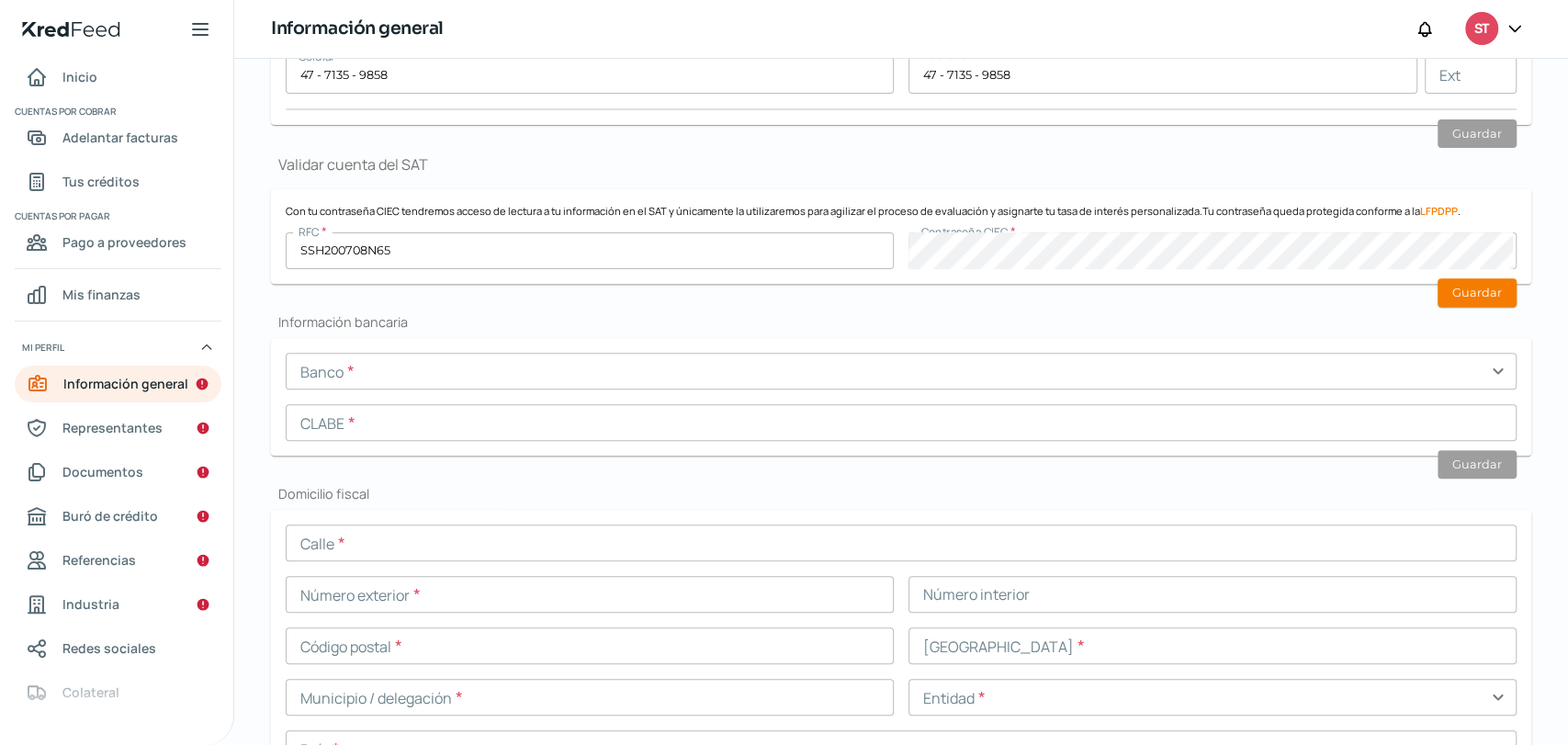
scroll to position [423, 0]
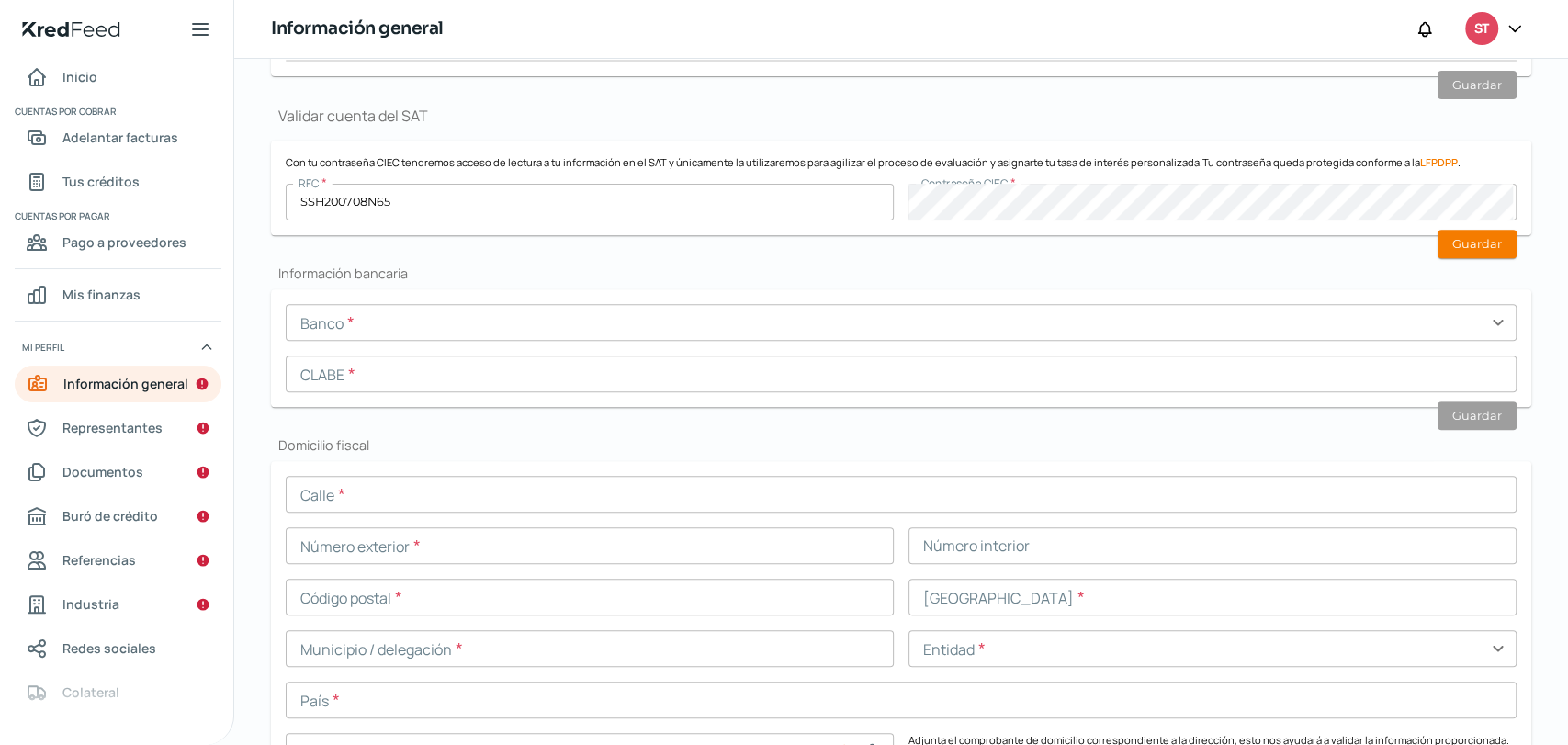
click at [465, 347] on div "Banco * expand_more [PERSON_NAME] *" at bounding box center [901, 348] width 1231 height 88
click at [448, 325] on input "text" at bounding box center [901, 322] width 1231 height 37
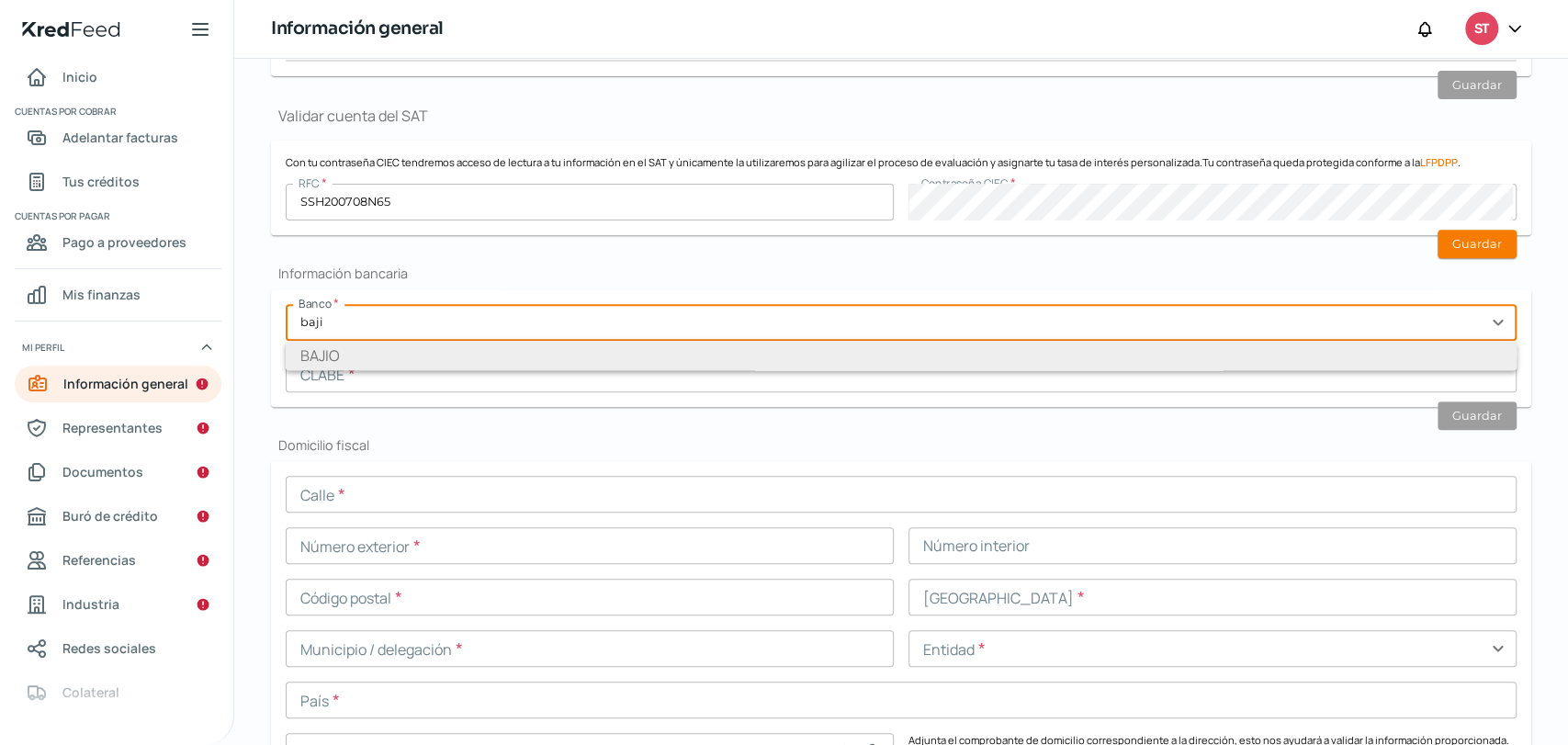
click at [438, 354] on li "BAJIO" at bounding box center [901, 355] width 1231 height 29
type input "BAJIO"
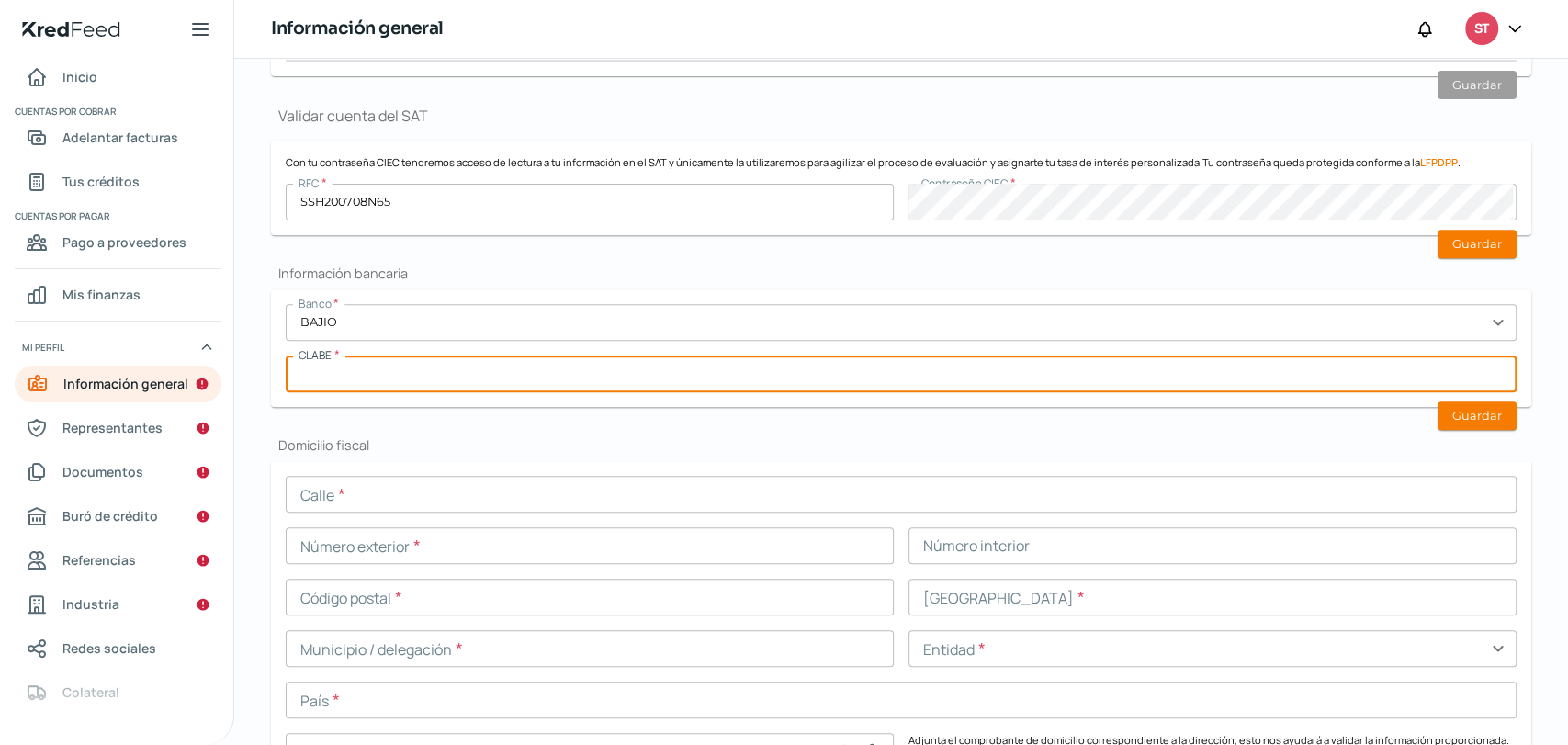
click at [404, 390] on input "text" at bounding box center [901, 373] width 1231 height 37
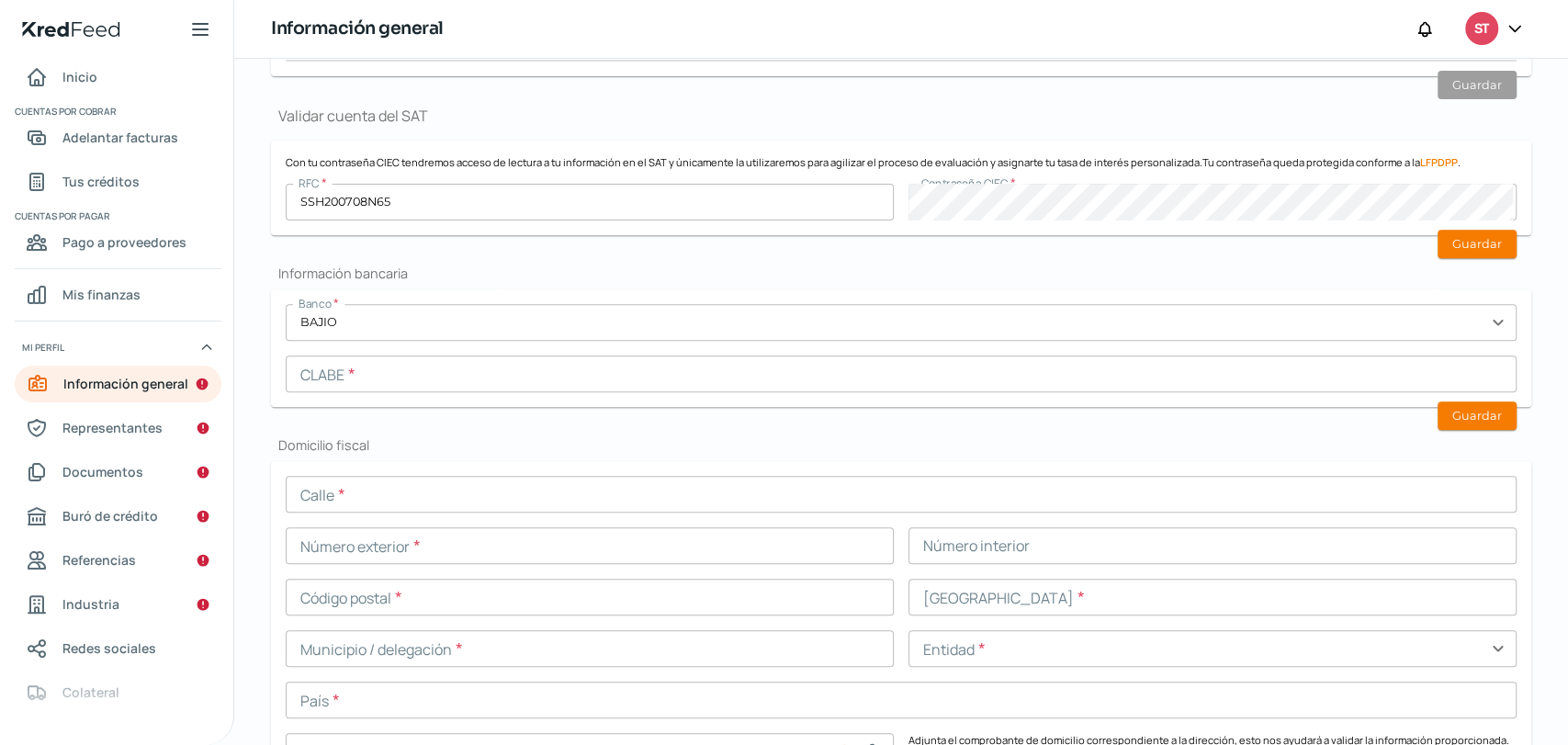
click at [1323, 293] on form "Banco * BAJIO expand_more [PERSON_NAME] * Guardar" at bounding box center [901, 348] width 1260 height 118
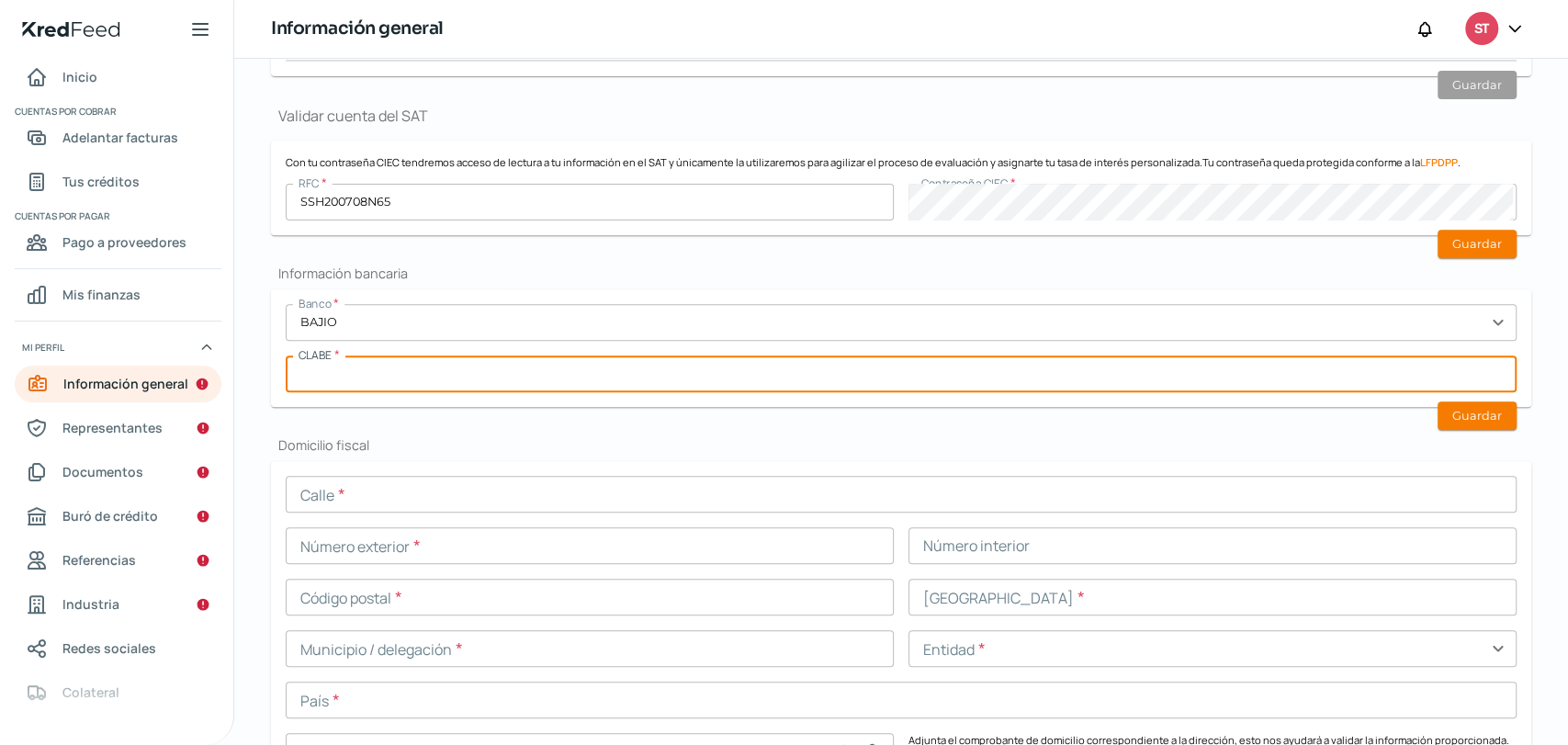
click at [347, 386] on input "text" at bounding box center [901, 373] width 1231 height 37
paste input "030225900033337857"
paste input "text"
type input "030225900033337857"
click at [1452, 419] on button "Guardar" at bounding box center [1477, 415] width 79 height 28
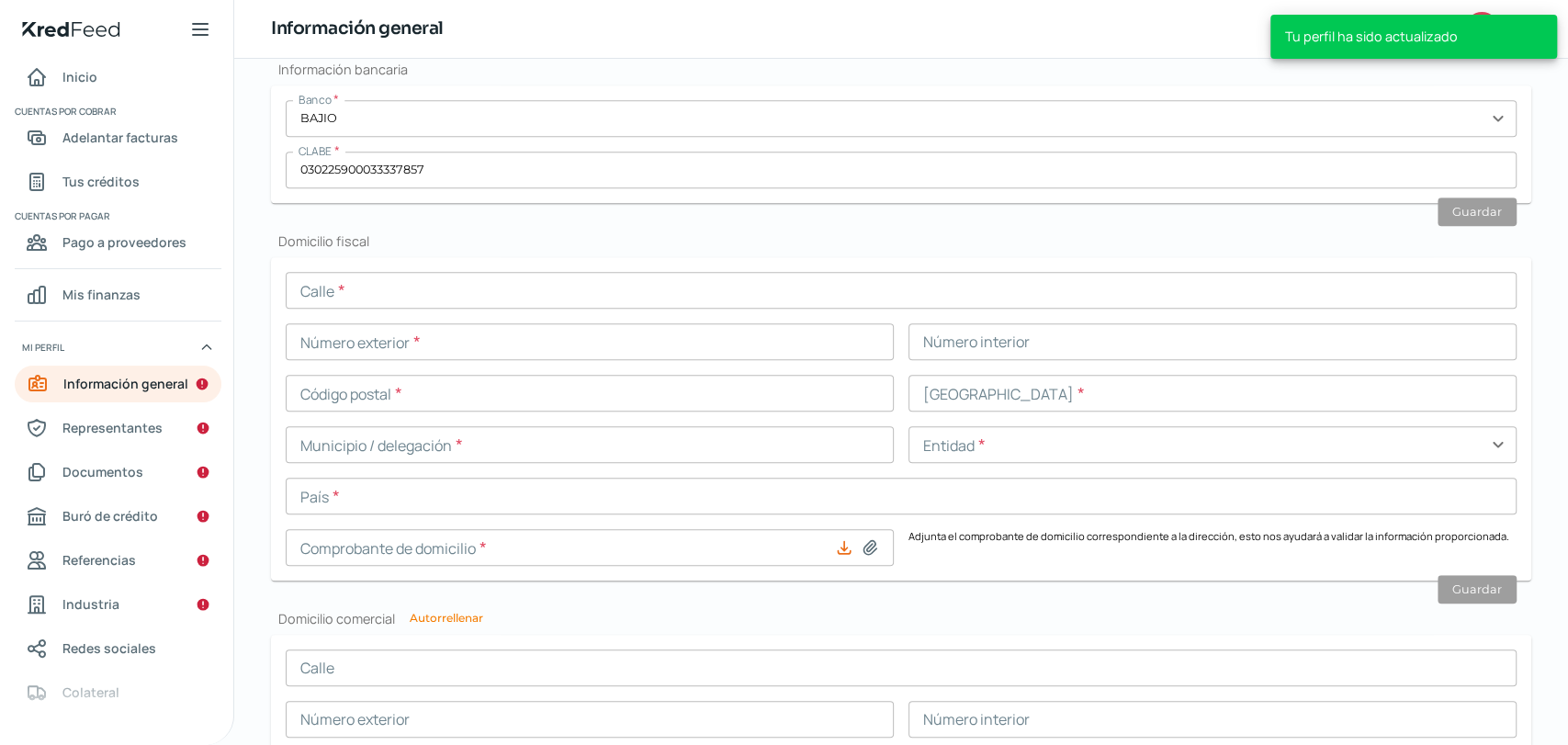
scroll to position [525, 0]
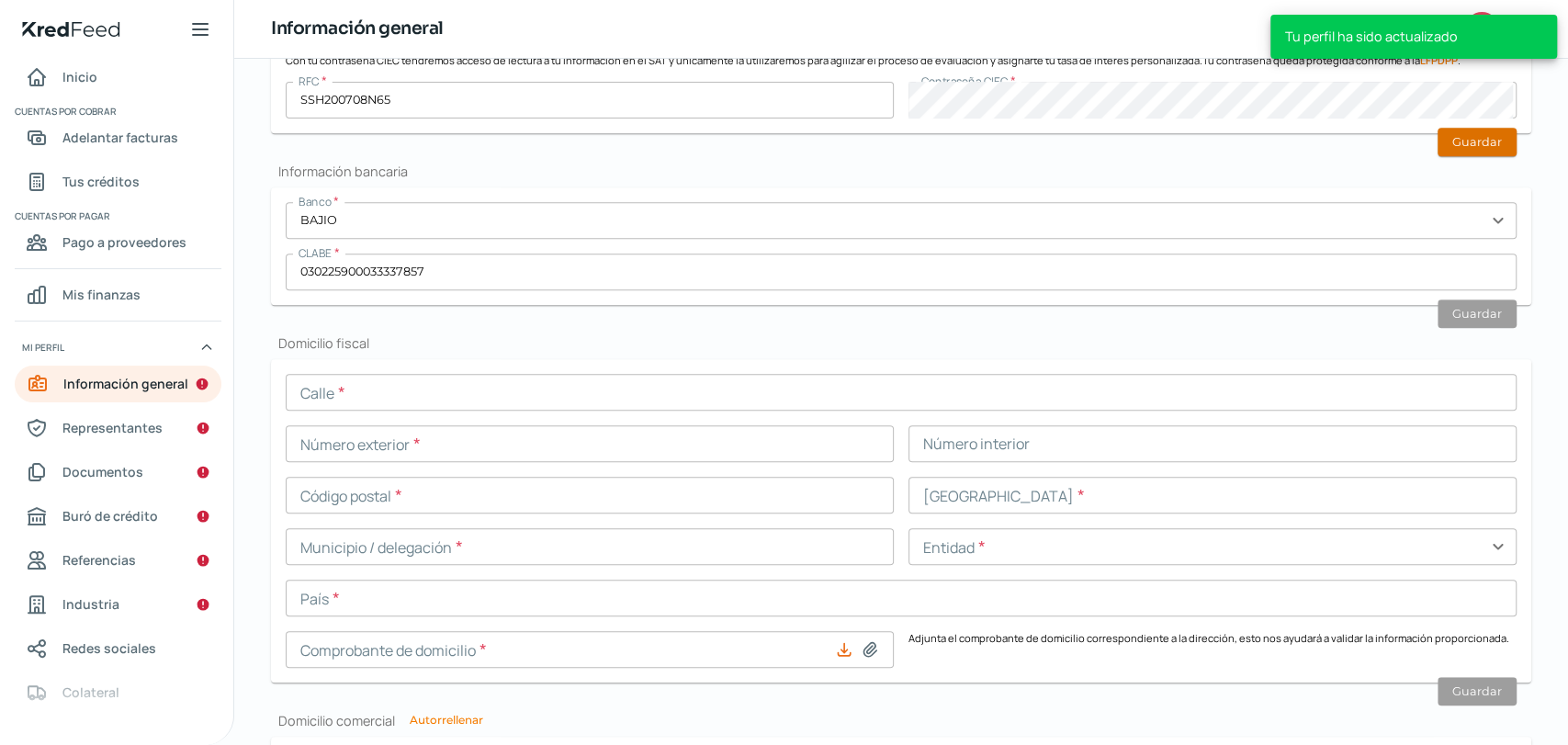
click at [1459, 129] on button "Guardar" at bounding box center [1477, 142] width 79 height 28
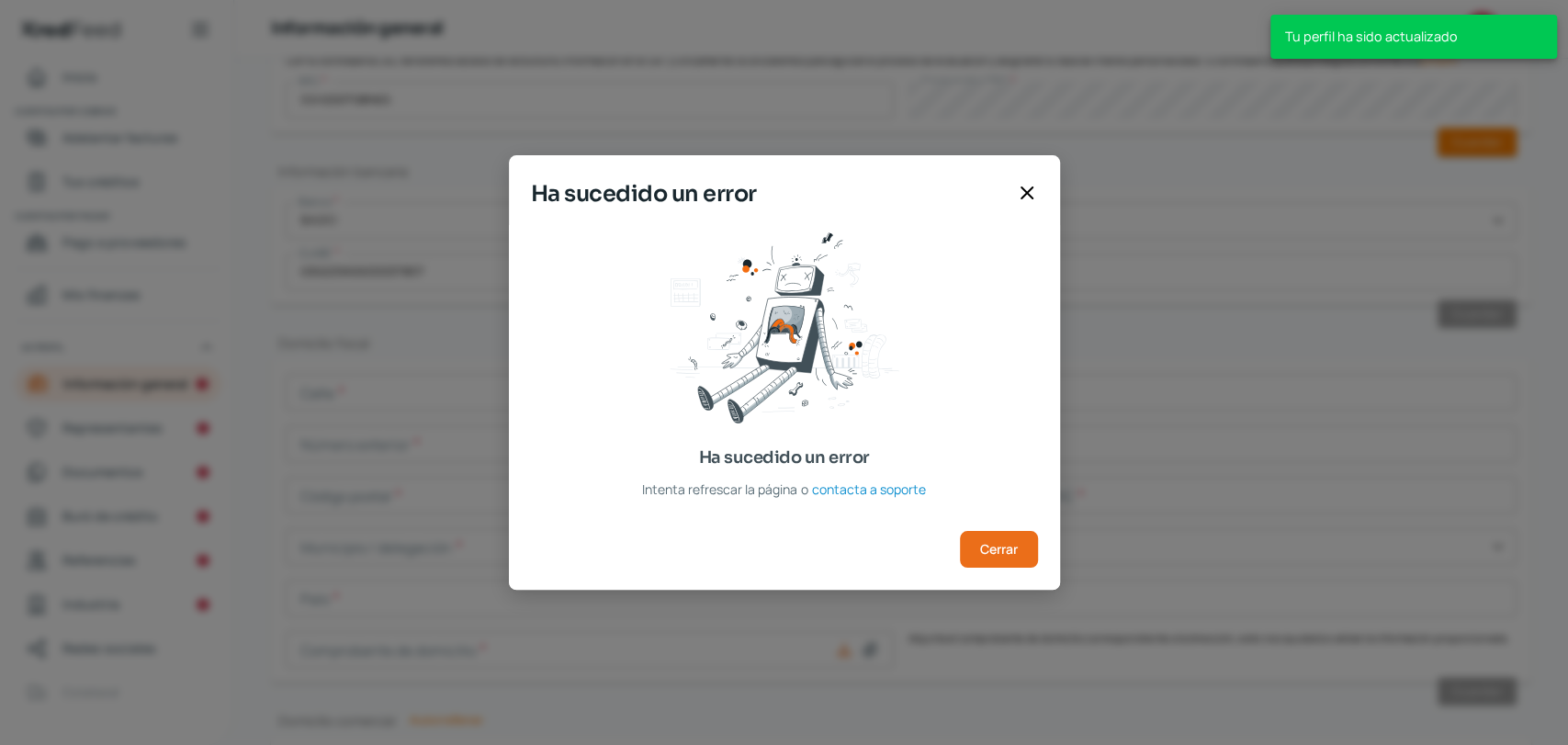
click at [1030, 202] on icon at bounding box center [1027, 193] width 22 height 22
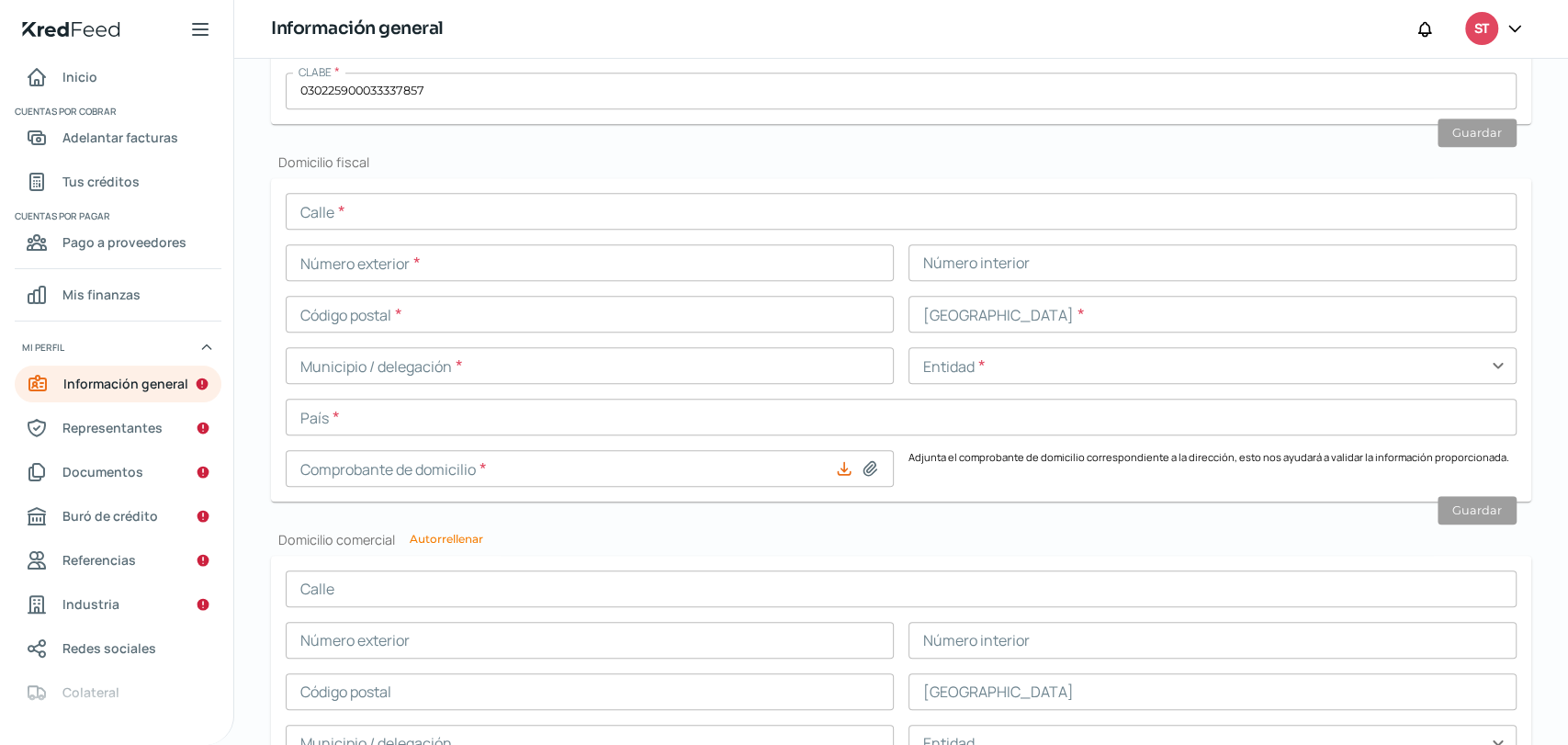
scroll to position [728, 0]
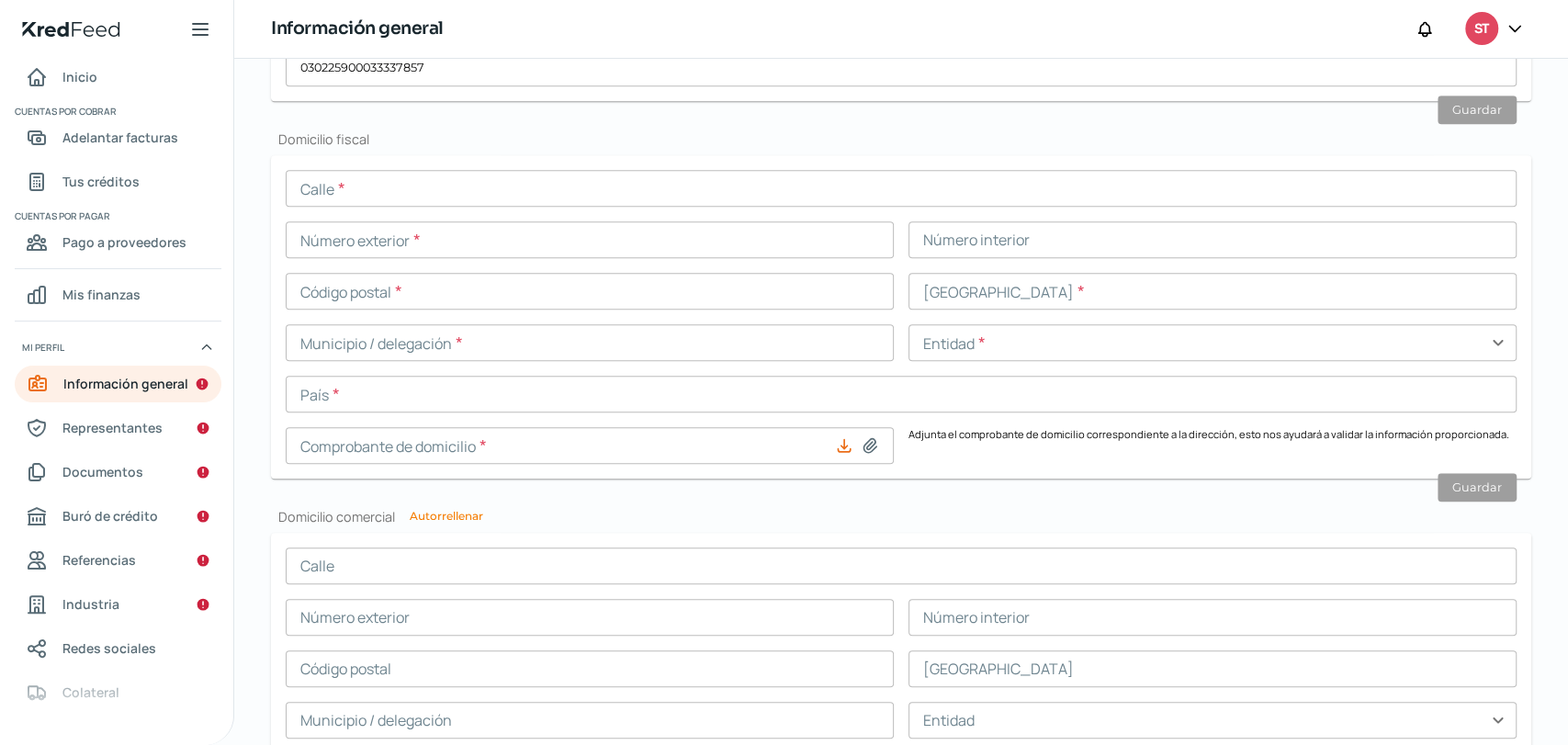
click at [446, 181] on input "text" at bounding box center [901, 188] width 1231 height 37
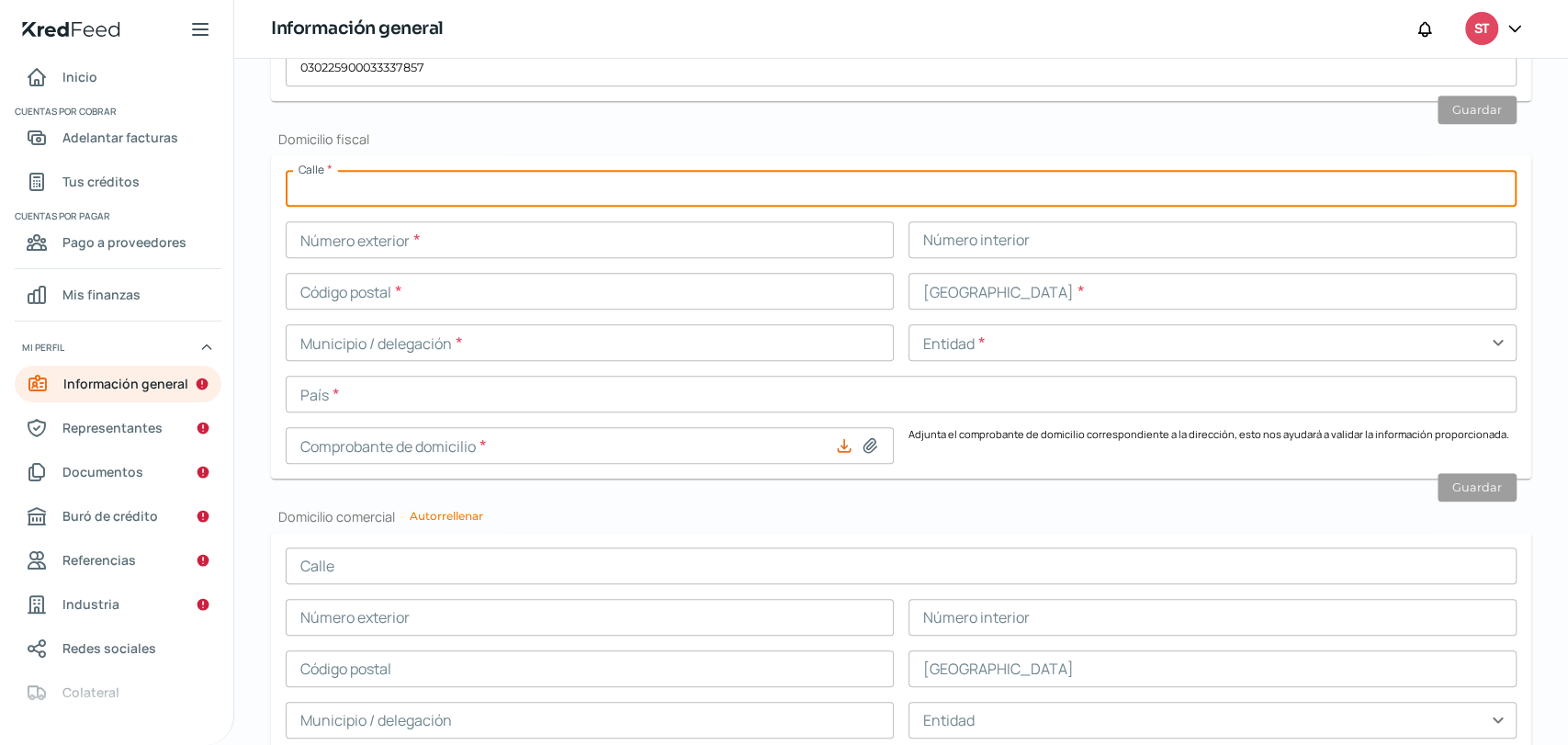
type input "HONDA DE [DATE][PERSON_NAME]"
click at [570, 244] on input "text" at bounding box center [590, 239] width 608 height 37
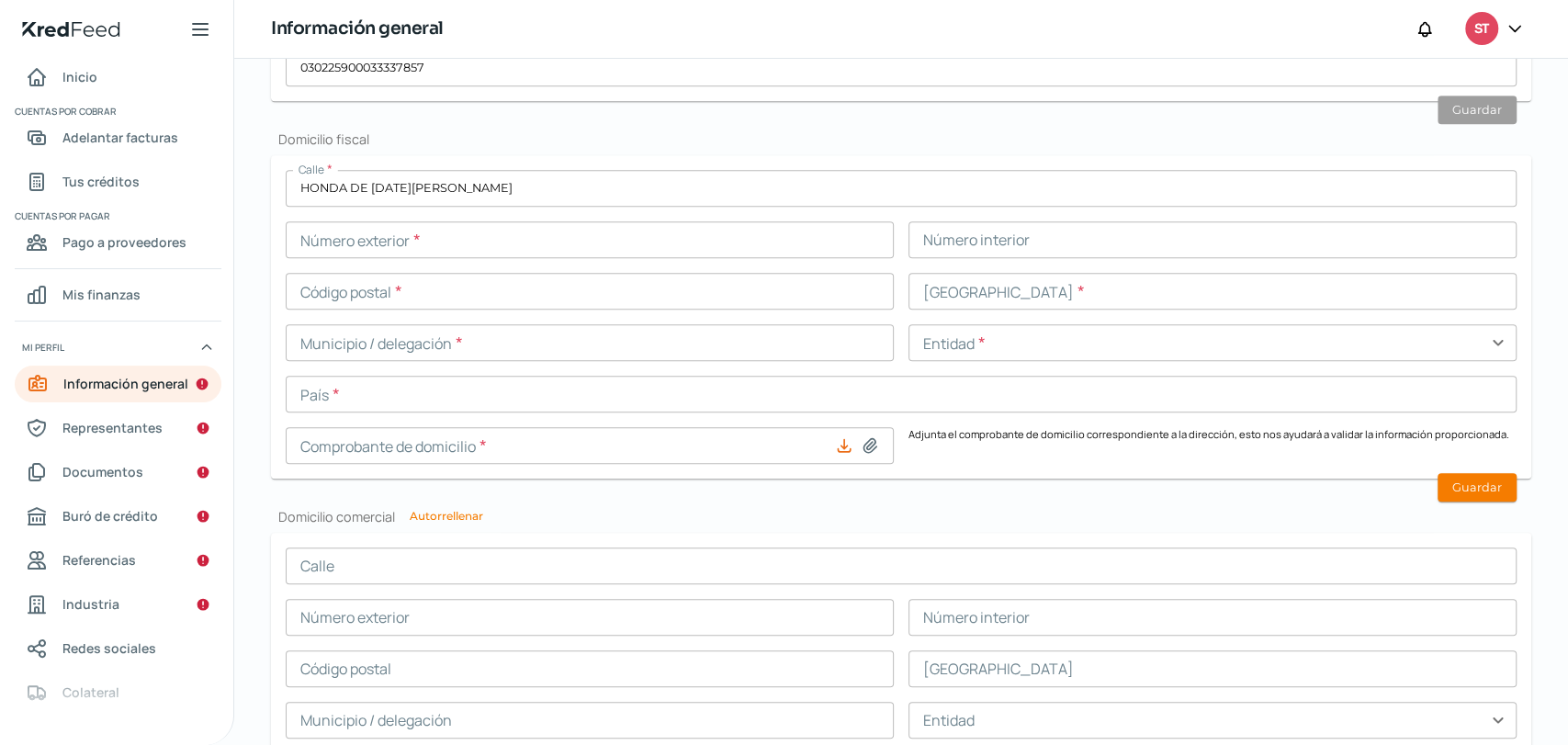
click at [1481, 321] on div "Calle * HONDA DE [DATE][PERSON_NAME] Número exterior * Número interior Código p…" at bounding box center [901, 317] width 1231 height 294
click at [438, 237] on input "text" at bounding box center [590, 239] width 608 height 37
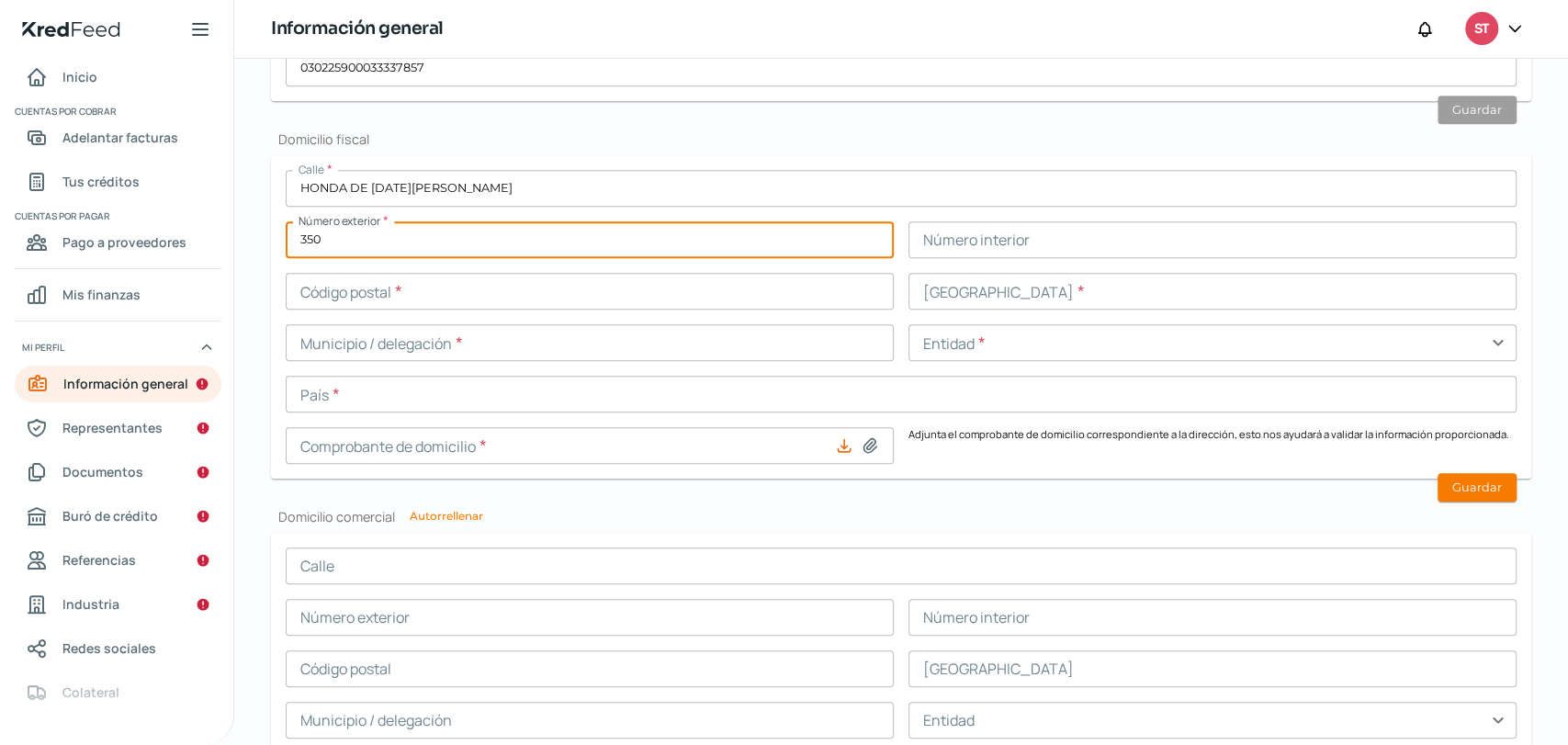
type input "350"
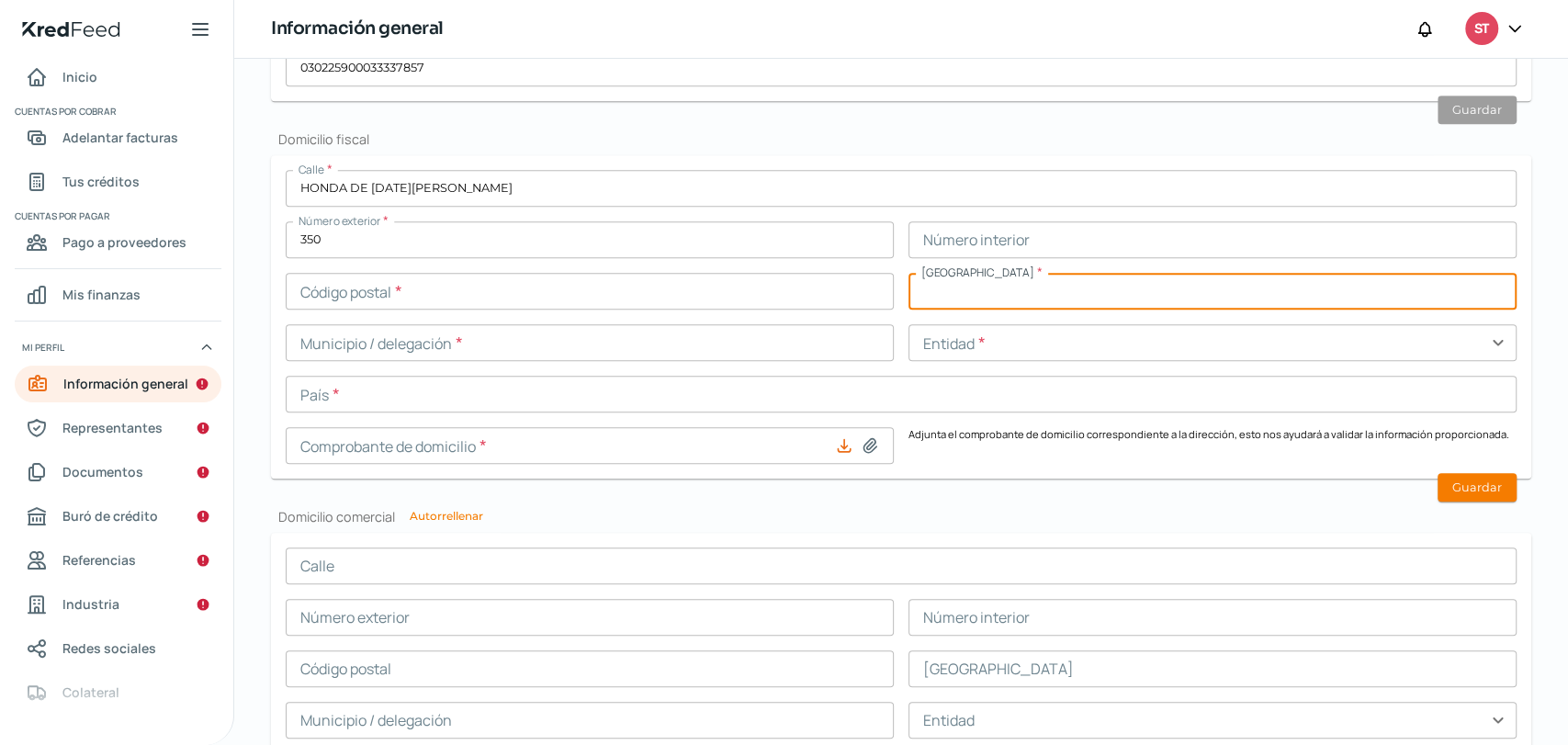
click at [922, 295] on input "text" at bounding box center [1212, 291] width 608 height 37
click at [403, 275] on input "text" at bounding box center [590, 291] width 608 height 37
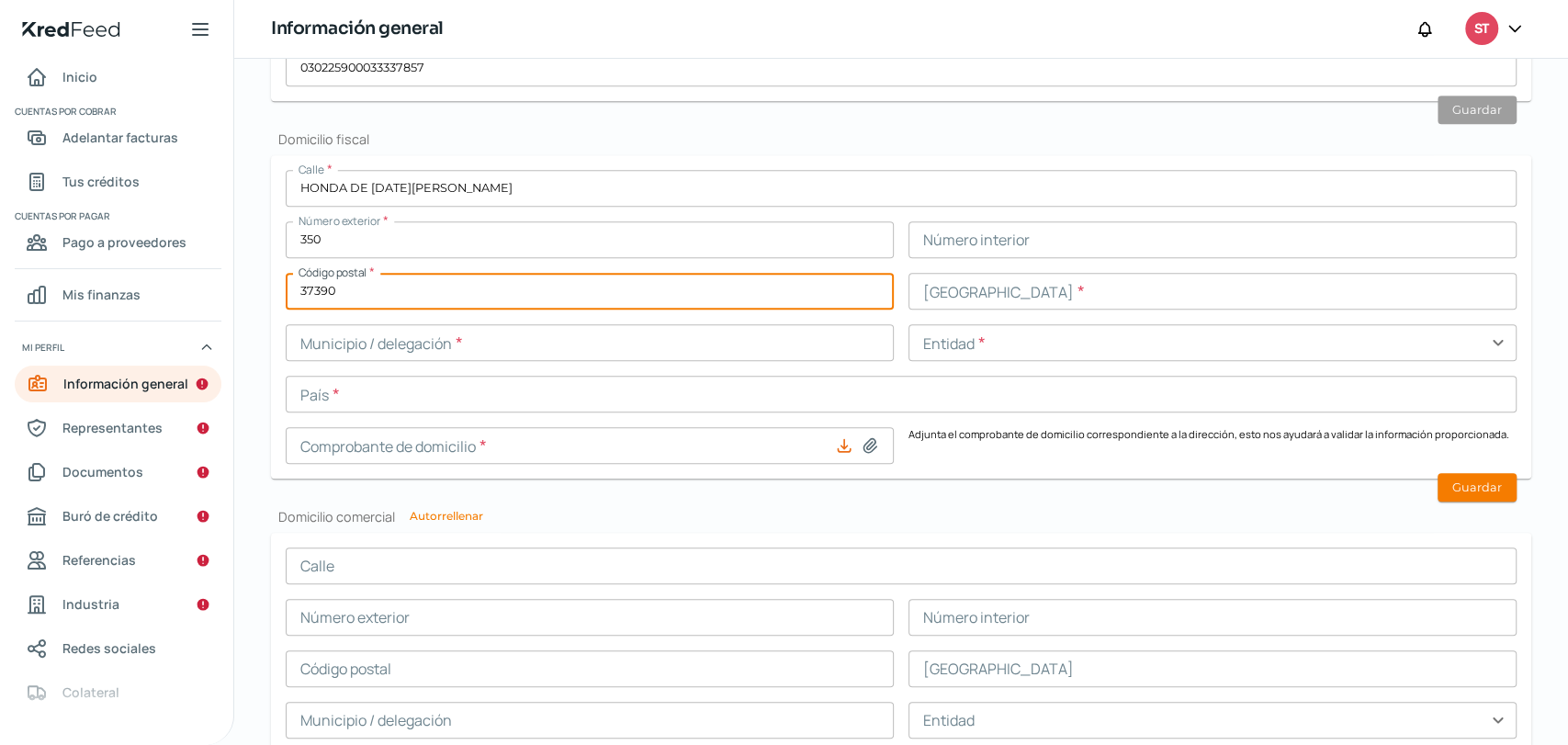
type input "37390"
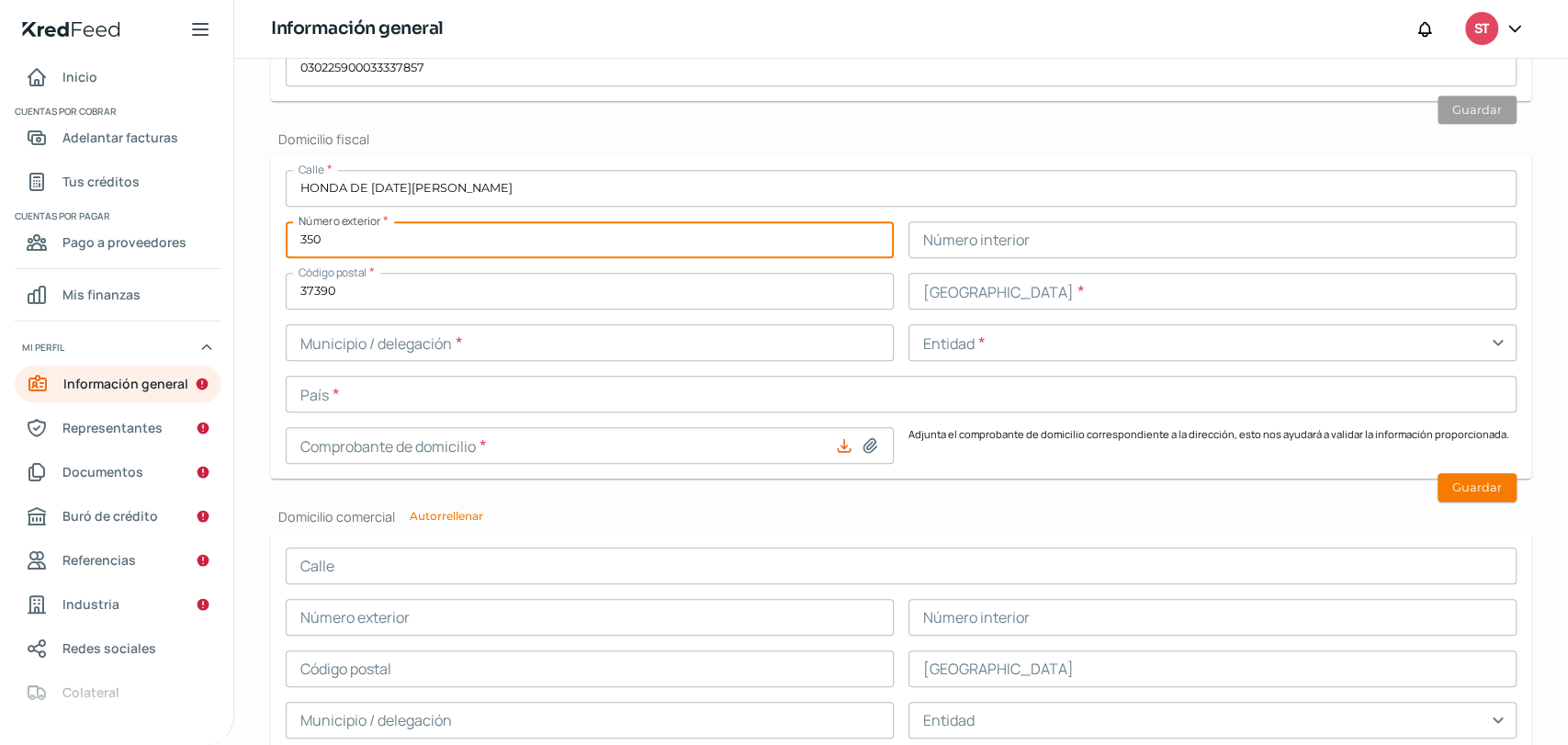
click at [470, 237] on input "350" at bounding box center [590, 239] width 608 height 37
click at [1016, 299] on input "text" at bounding box center [1212, 291] width 608 height 37
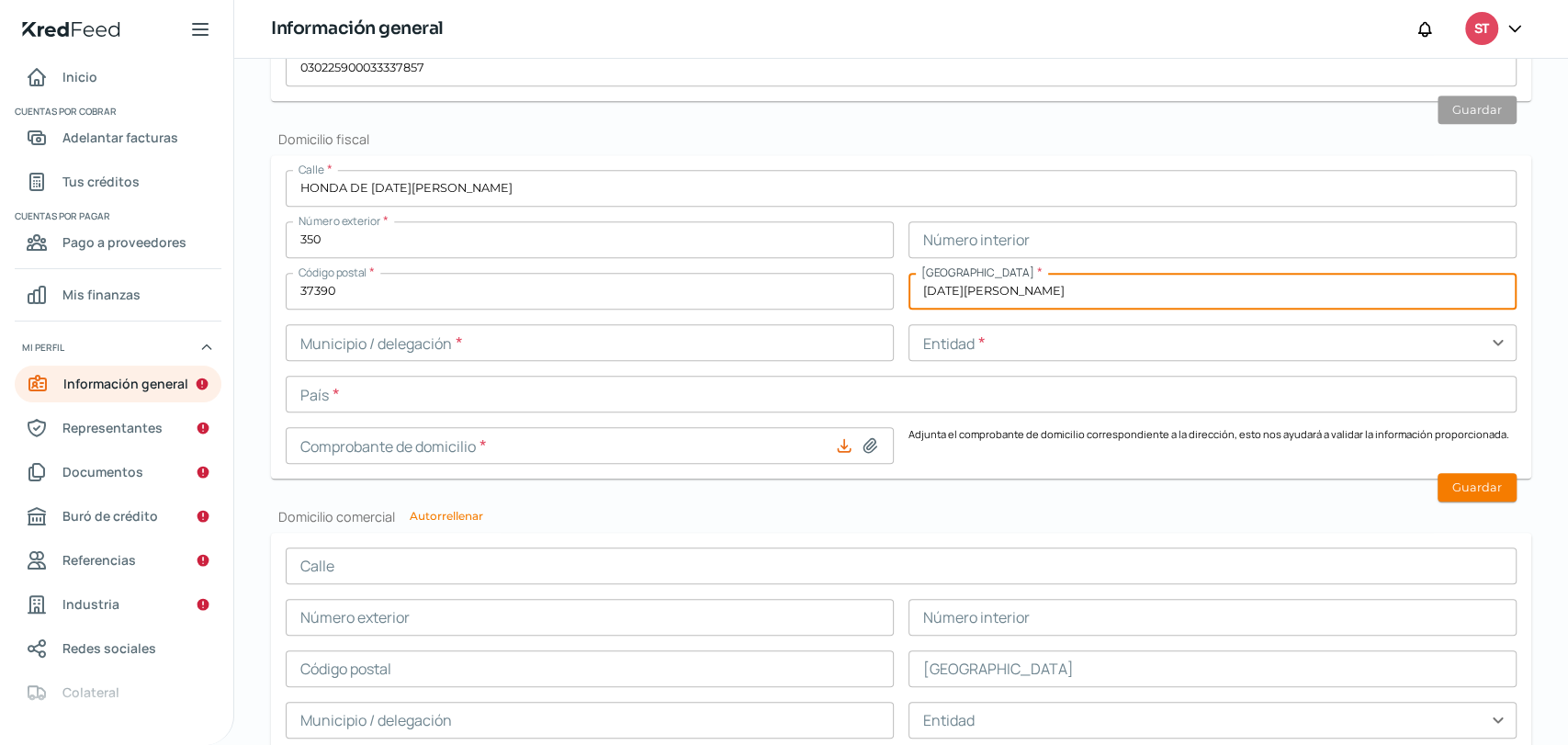
type input "[DATE][PERSON_NAME]"
click at [641, 339] on input "text" at bounding box center [590, 342] width 608 height 37
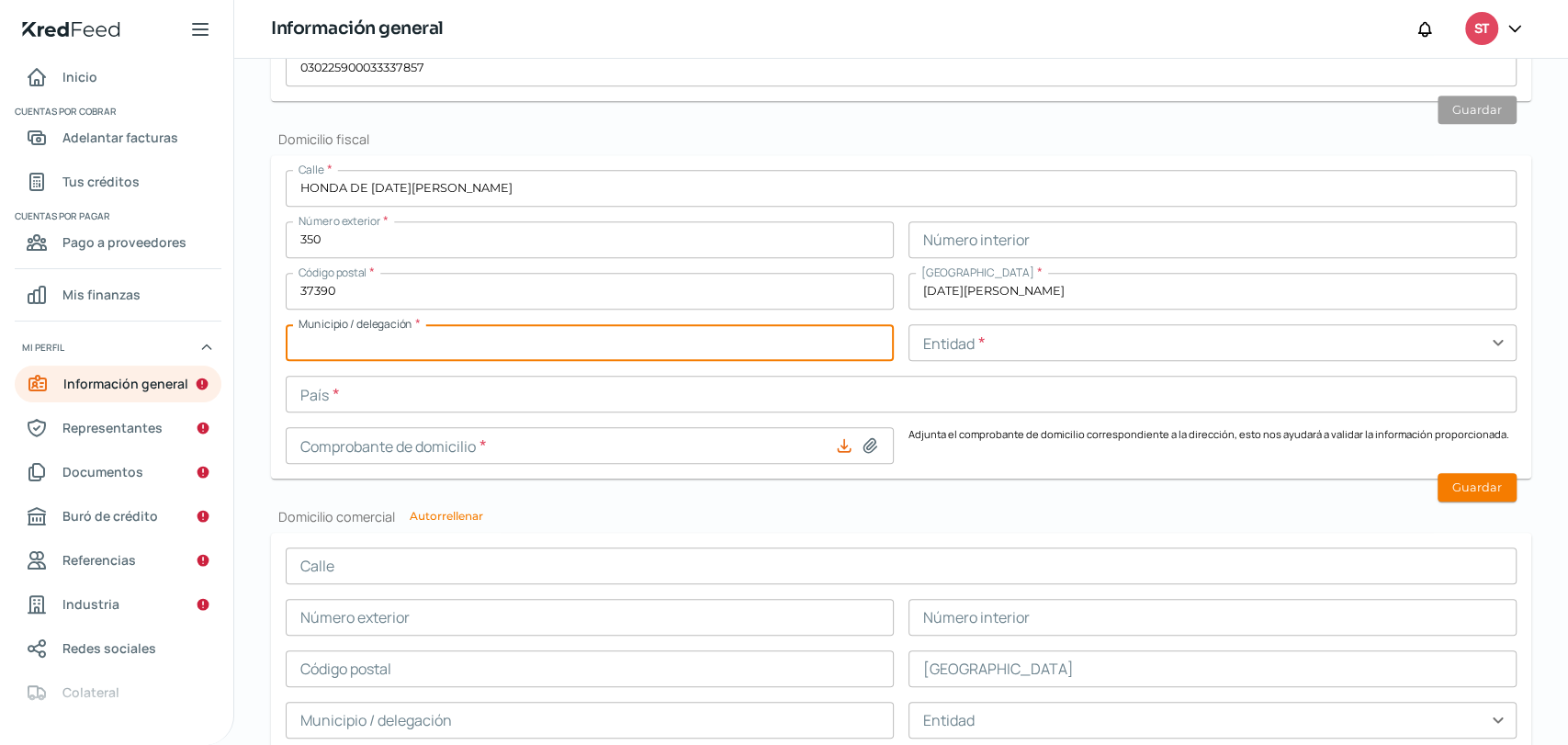
type input "[PERSON_NAME] DE LOS [PERSON_NAME]"
click at [999, 350] on input "text" at bounding box center [1212, 342] width 608 height 37
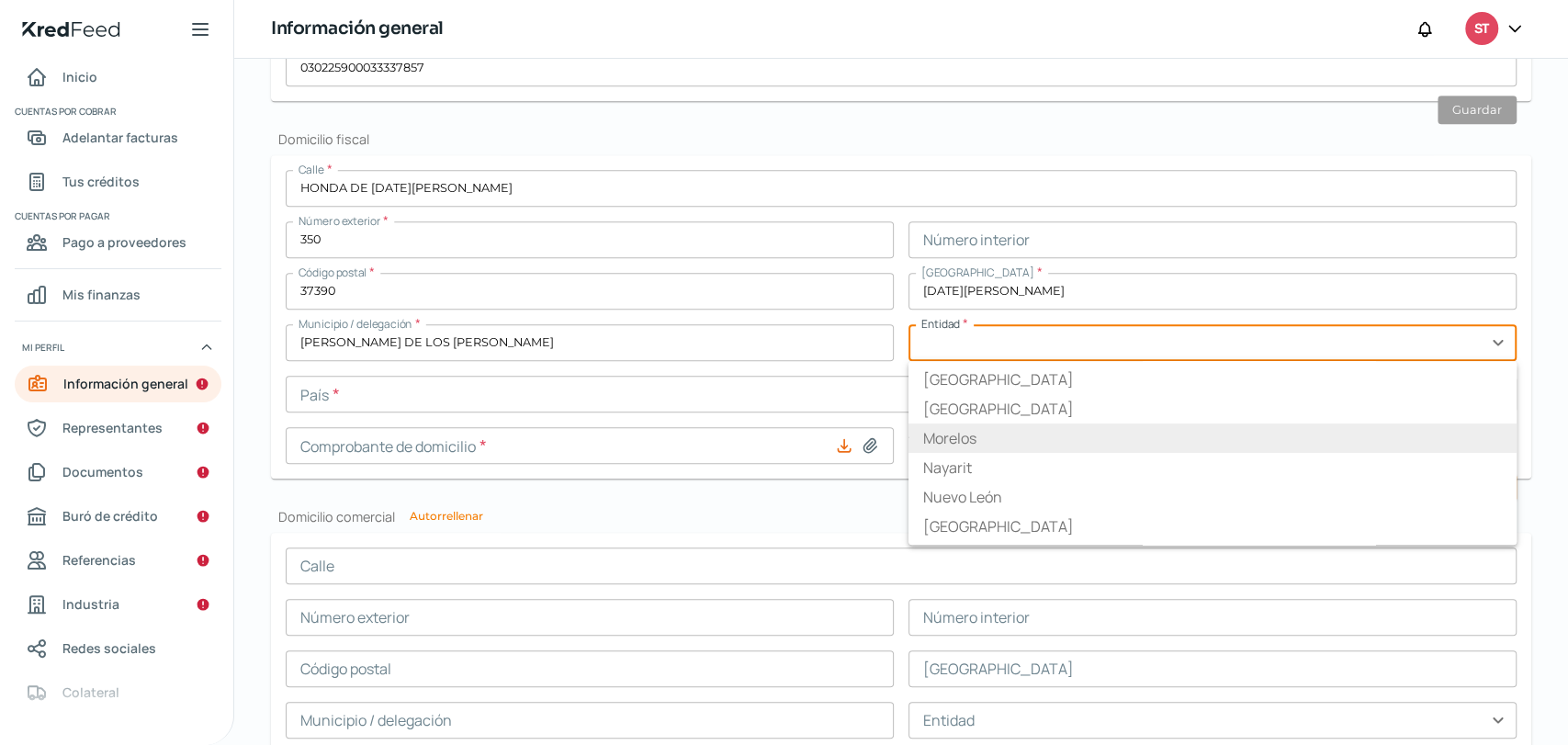
scroll to position [306, 0]
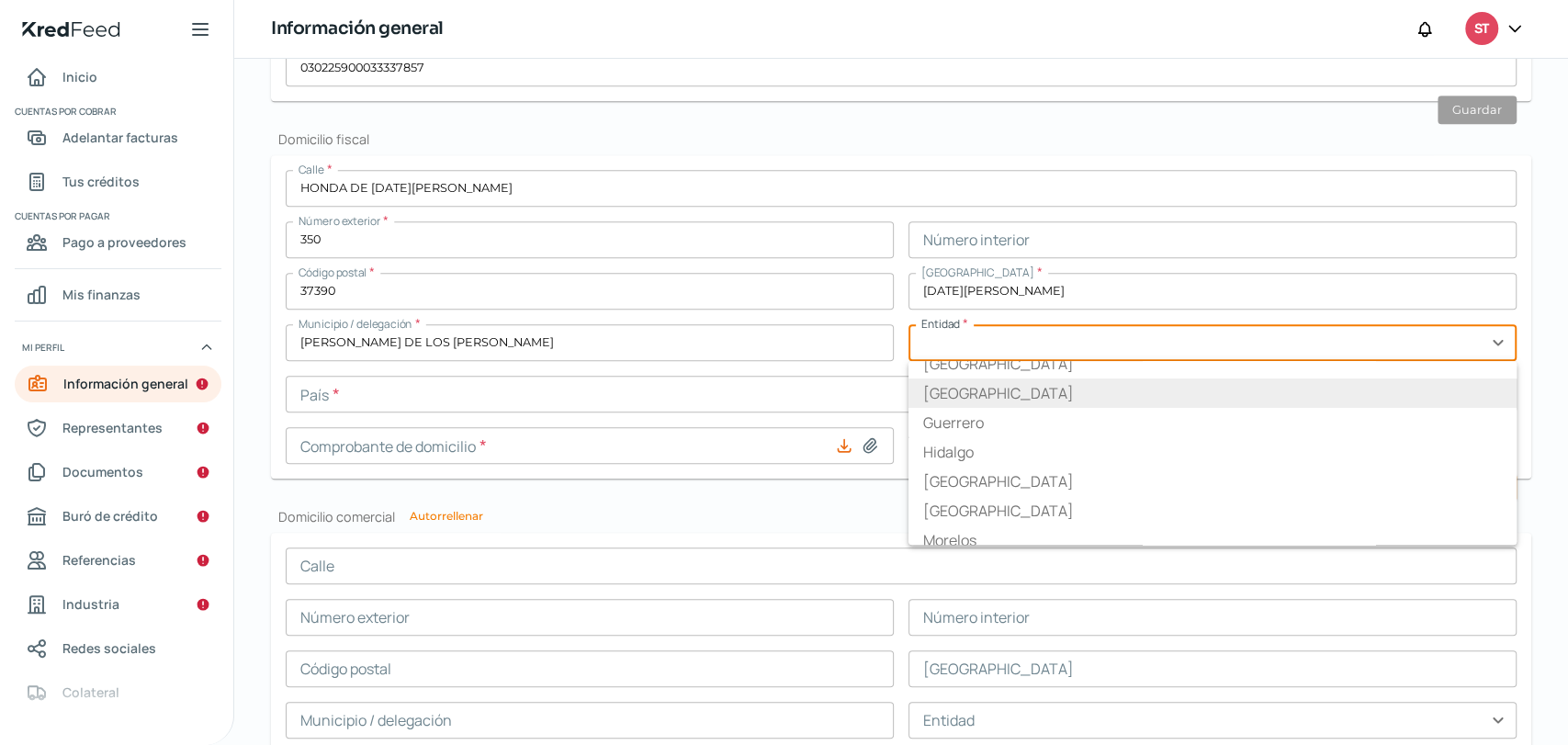
click at [941, 403] on li "[GEOGRAPHIC_DATA]" at bounding box center [1212, 392] width 608 height 29
type input "[GEOGRAPHIC_DATA]"
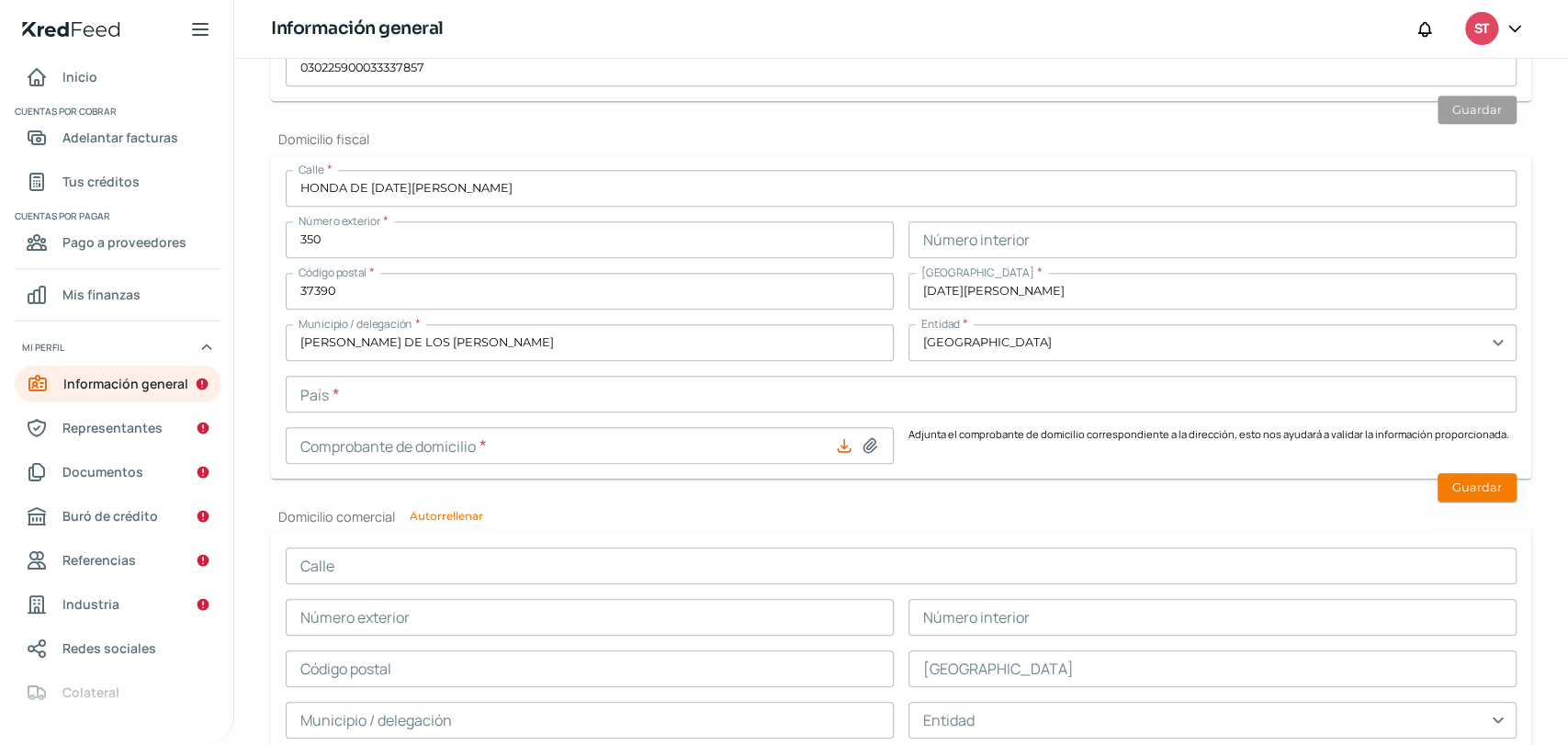
click at [317, 387] on input "text" at bounding box center [901, 394] width 1231 height 37
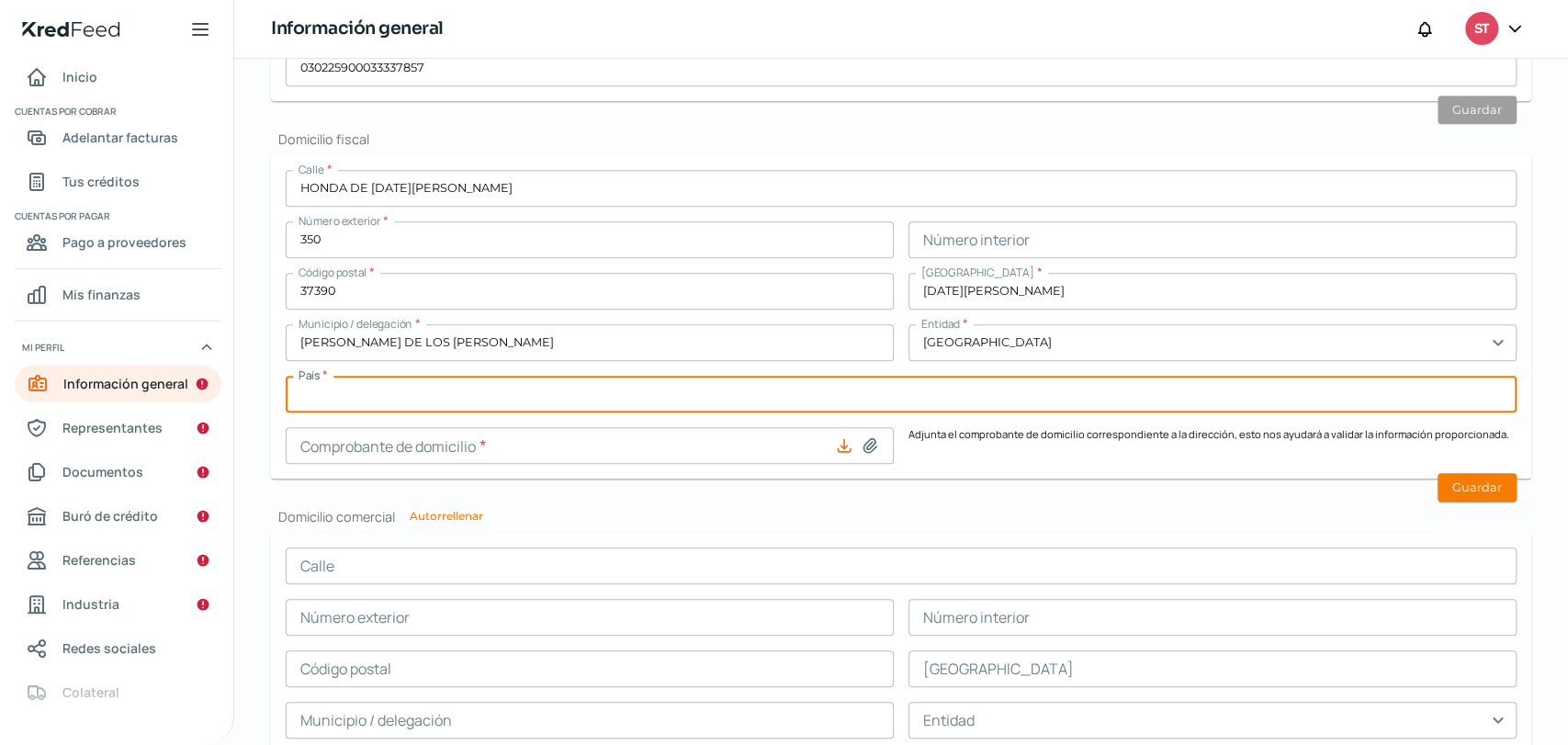
type input "[GEOGRAPHIC_DATA]"
click at [861, 443] on icon at bounding box center [870, 445] width 18 height 18
